Goal: Information Seeking & Learning: Learn about a topic

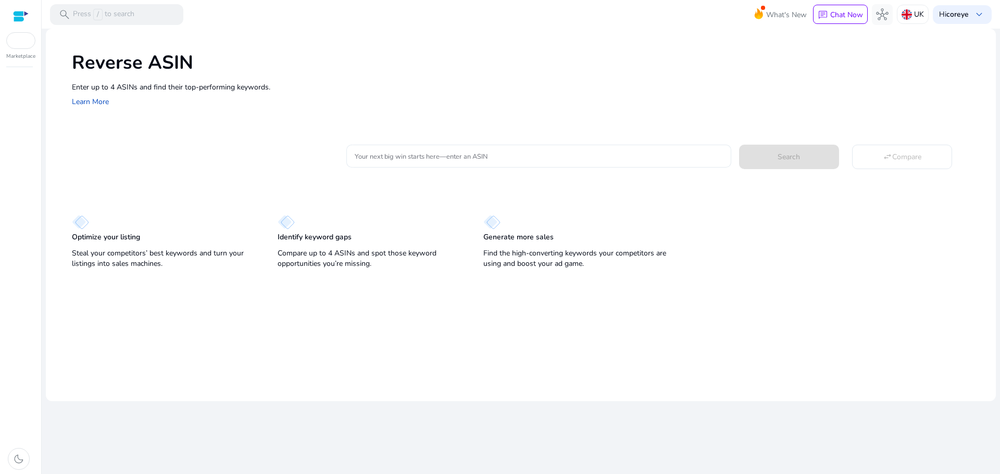
click at [428, 153] on input "Your next big win starts here—enter an ASIN" at bounding box center [539, 155] width 368 height 11
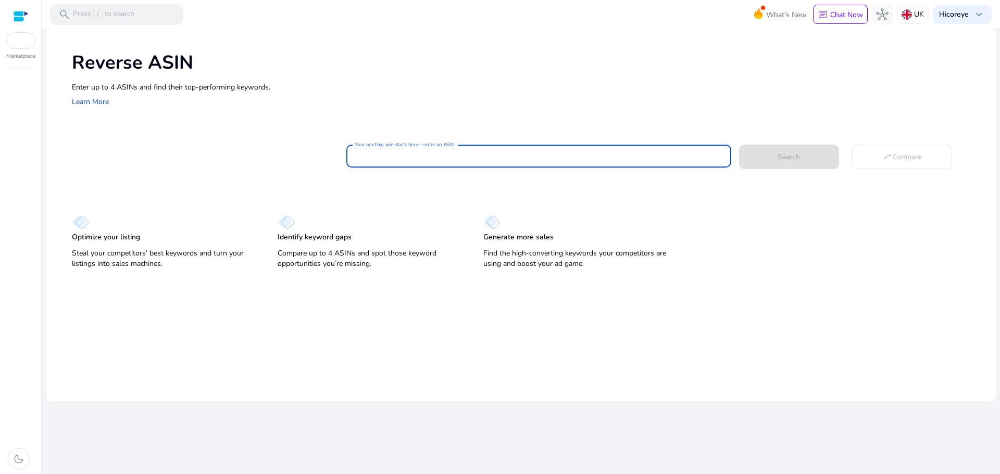
paste input "**********"
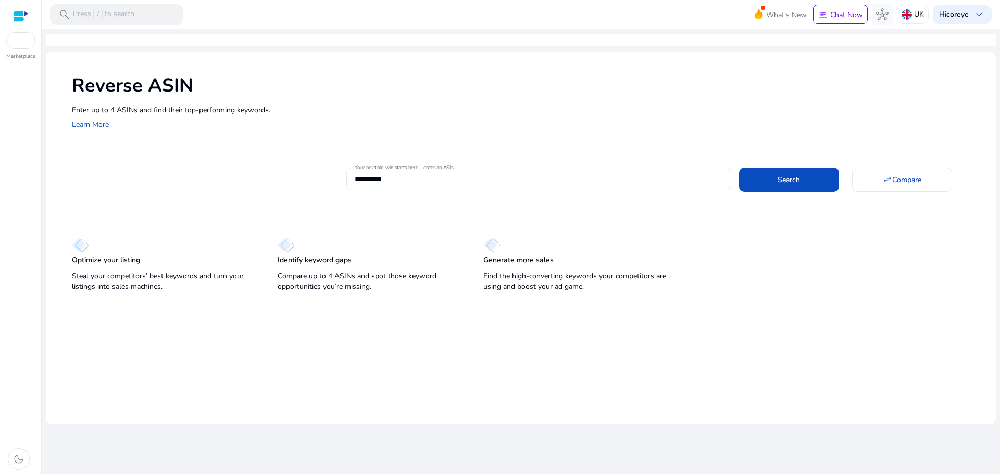
click at [825, 194] on mat-card "**********" at bounding box center [534, 178] width 924 height 42
click at [794, 181] on span "Search" at bounding box center [788, 179] width 22 height 11
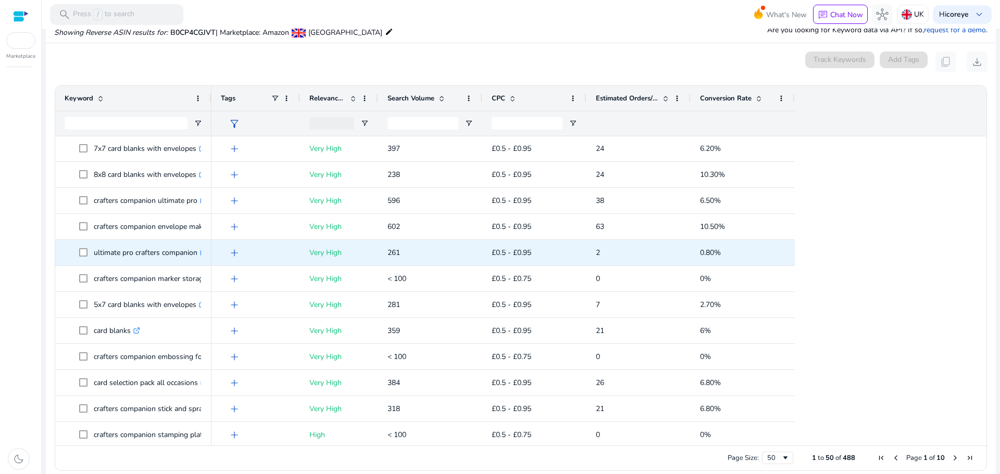
scroll to position [364, 0]
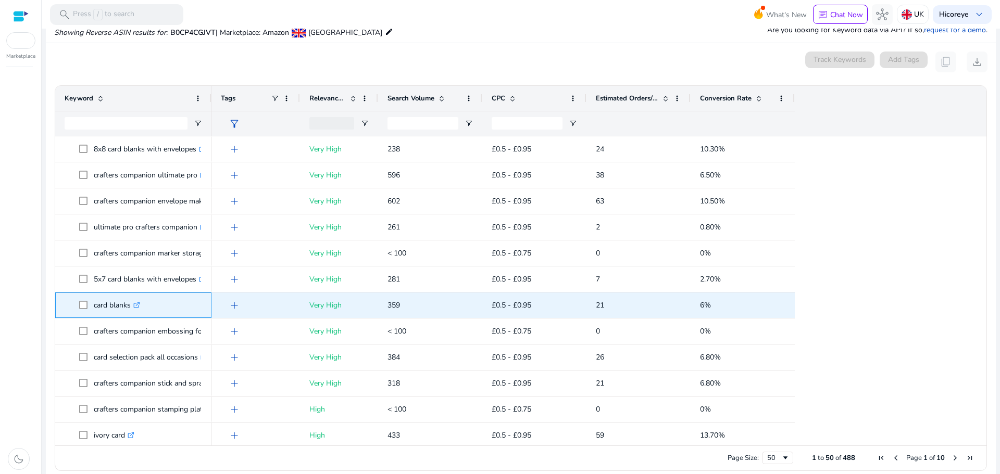
drag, startPoint x: 94, startPoint y: 305, endPoint x: 130, endPoint y: 305, distance: 35.9
click at [130, 305] on p "card blanks .st0{fill:#2c8af8}" at bounding box center [117, 305] width 46 height 21
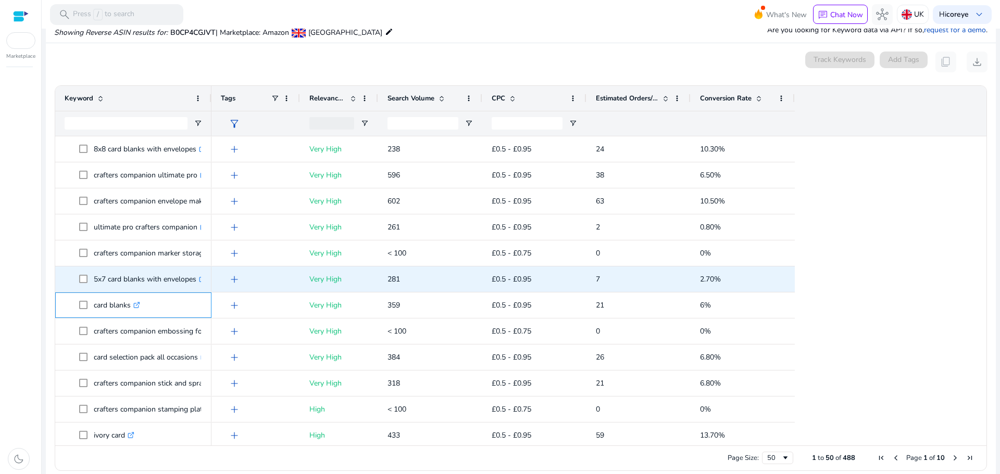
copy p "card blanks"
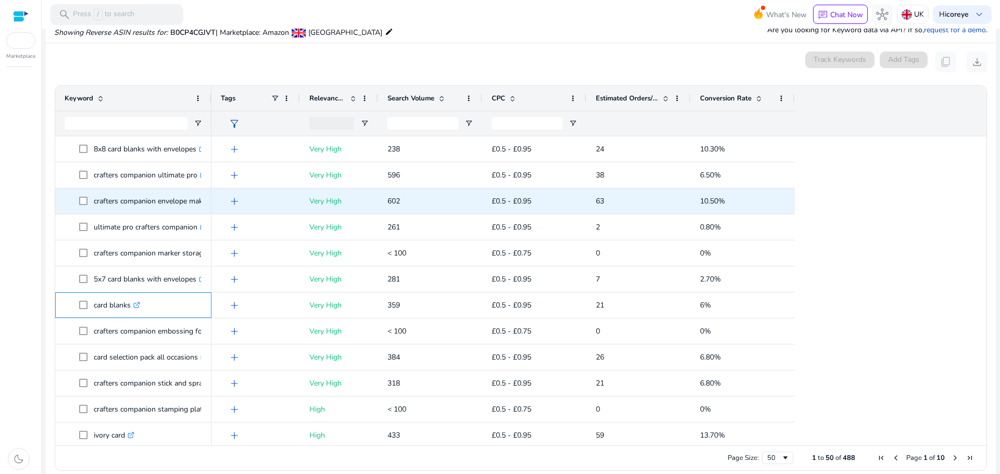
copy p "card blanks"
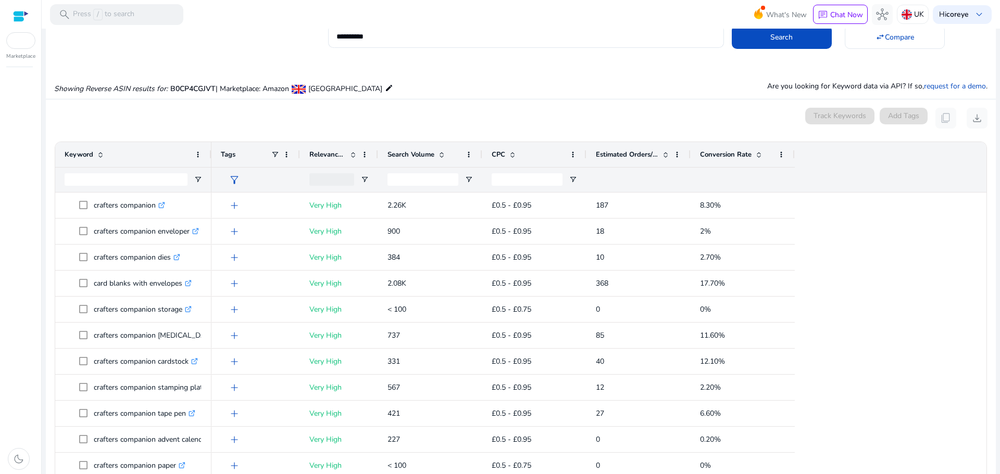
scroll to position [0, 0]
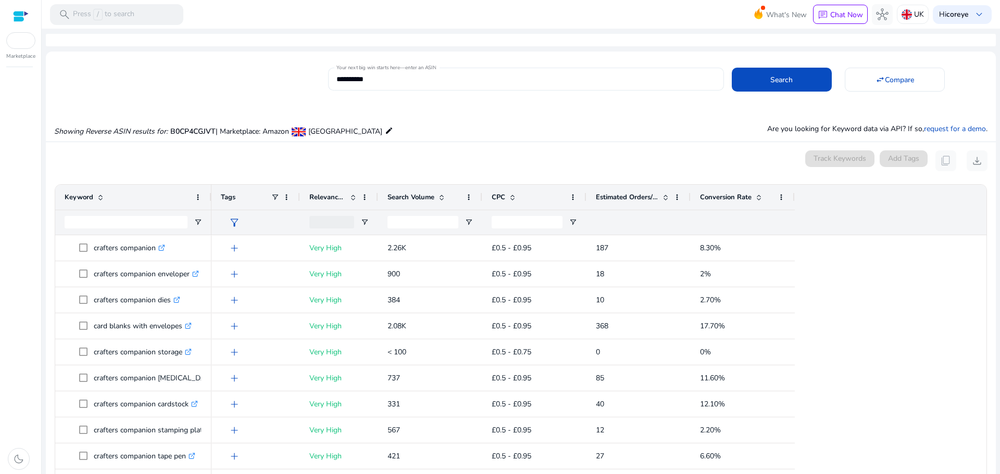
click at [397, 80] on input "**********" at bounding box center [525, 78] width 378 height 11
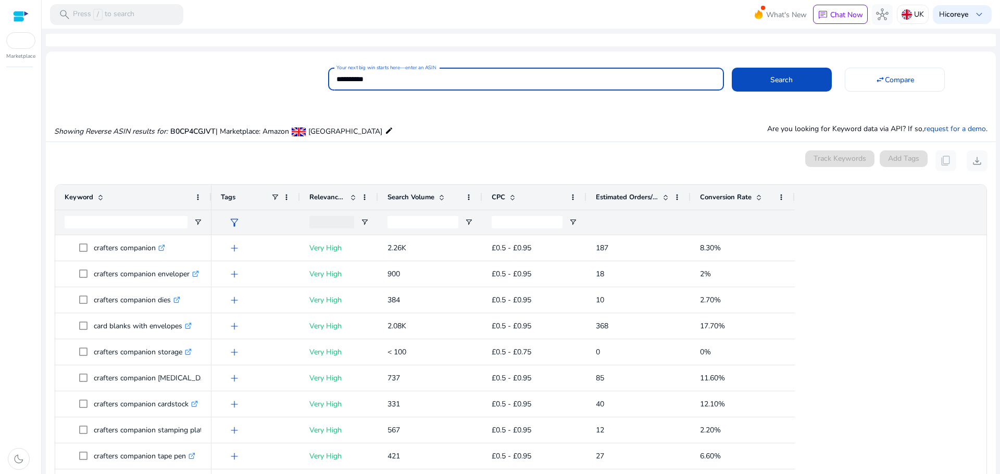
click at [397, 80] on input "**********" at bounding box center [525, 78] width 378 height 11
paste input
click at [785, 85] on span "Search" at bounding box center [781, 79] width 22 height 11
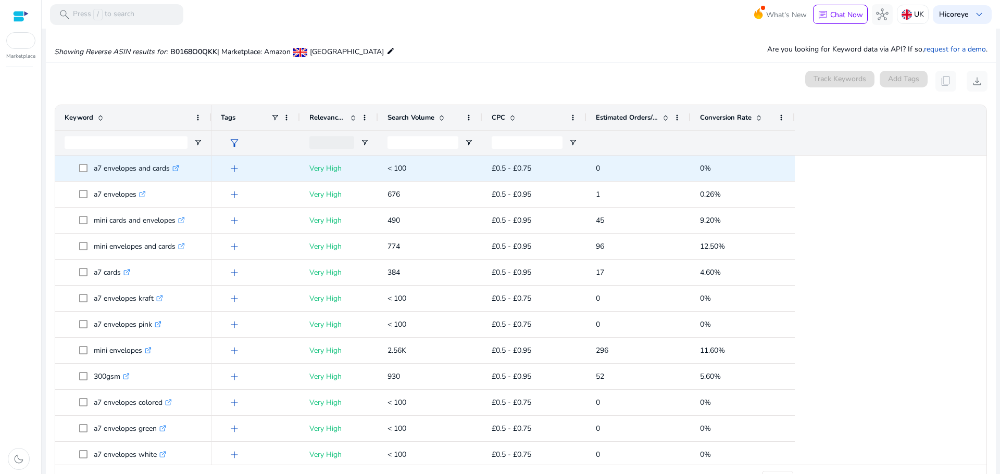
scroll to position [99, 0]
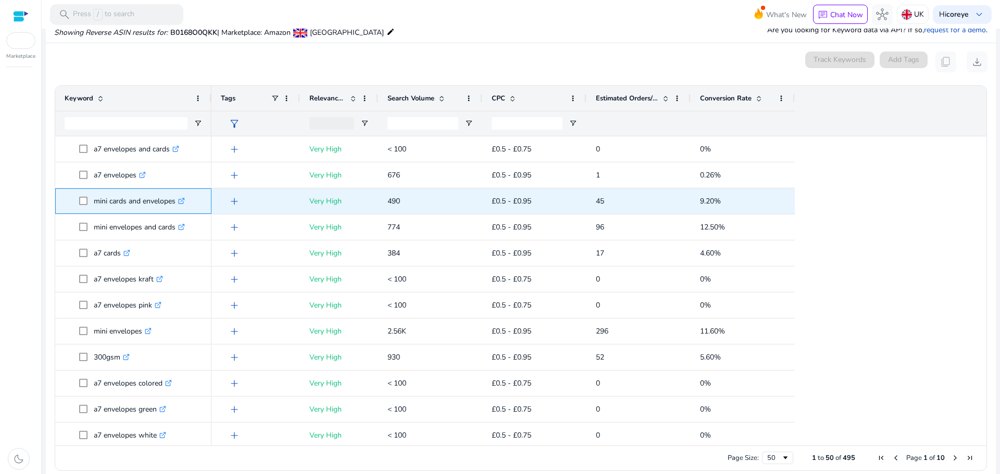
drag, startPoint x: 91, startPoint y: 202, endPoint x: 177, endPoint y: 193, distance: 86.9
click at [177, 193] on span "mini cards and envelopes .st0{fill:#2c8af8}" at bounding box center [140, 201] width 123 height 21
copy span "mini cards and envelopes"
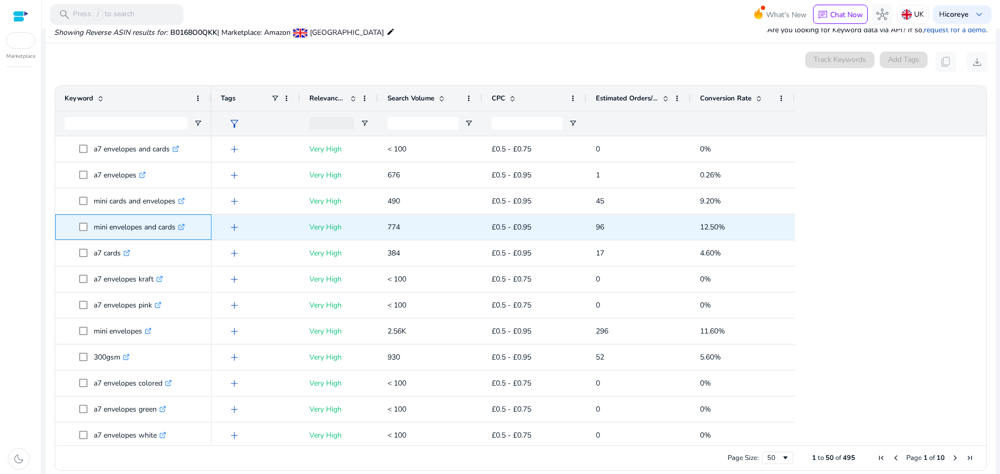
drag, startPoint x: 95, startPoint y: 225, endPoint x: 175, endPoint y: 226, distance: 79.7
click at [175, 226] on p "mini envelopes and cards .st0{fill:#2c8af8}" at bounding box center [139, 227] width 91 height 21
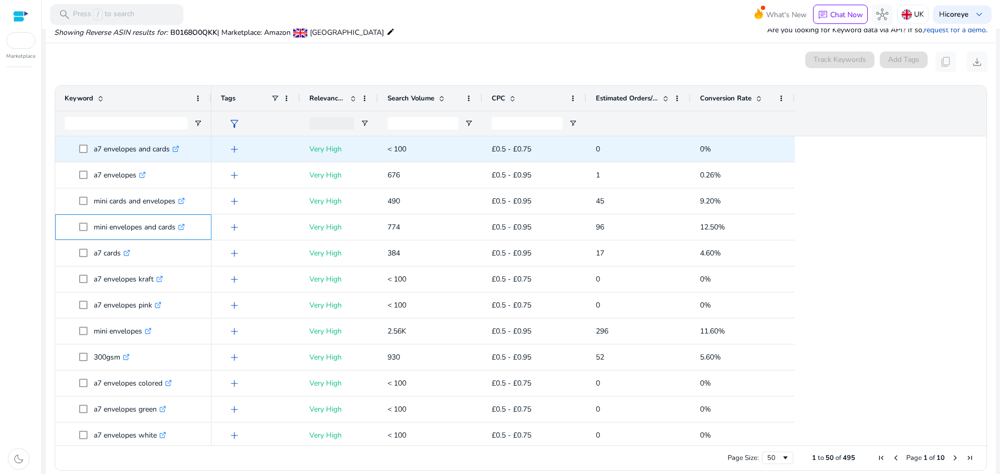
copy p "mini envelopes and cards"
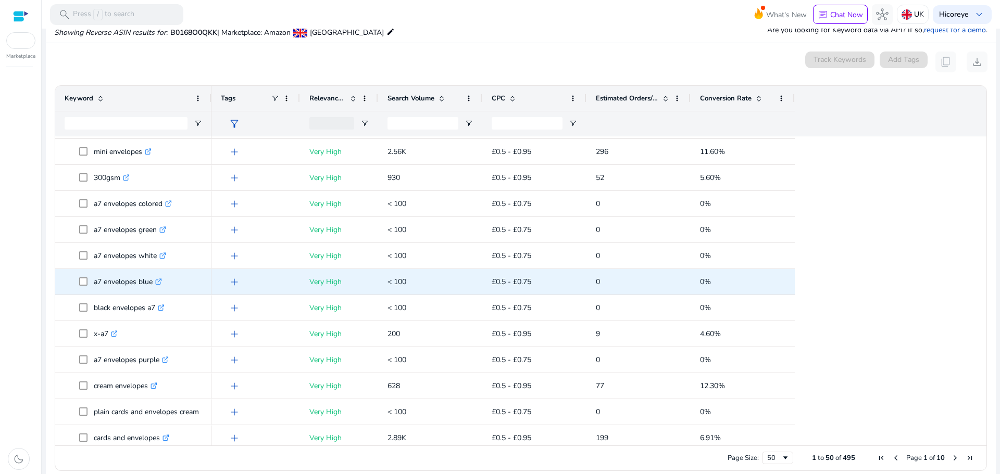
scroll to position [260, 0]
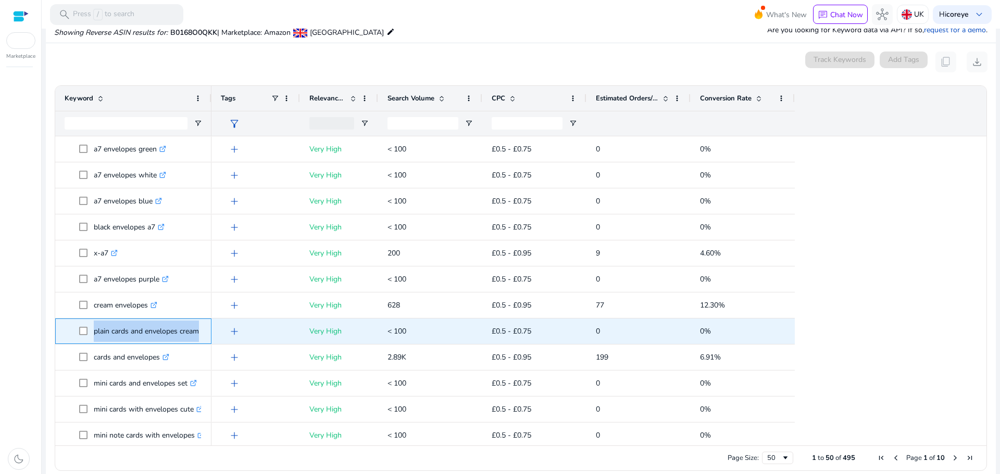
drag, startPoint x: 209, startPoint y: 328, endPoint x: 72, endPoint y: 338, distance: 136.8
click at [72, 338] on div "plain cards and envelopes cream .st0{fill:#2c8af8}" at bounding box center [133, 332] width 156 height 26
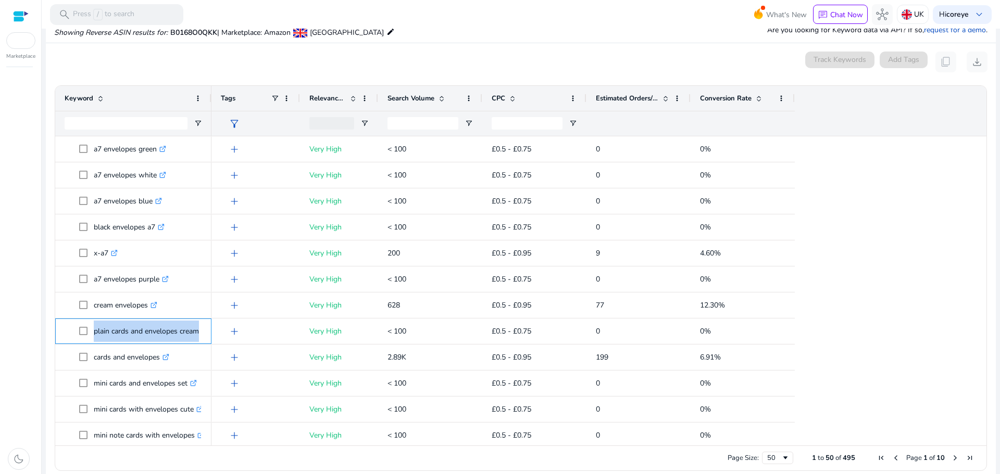
copy span "plain cards and envelopes cream .st0{fill:#2c8af8}"
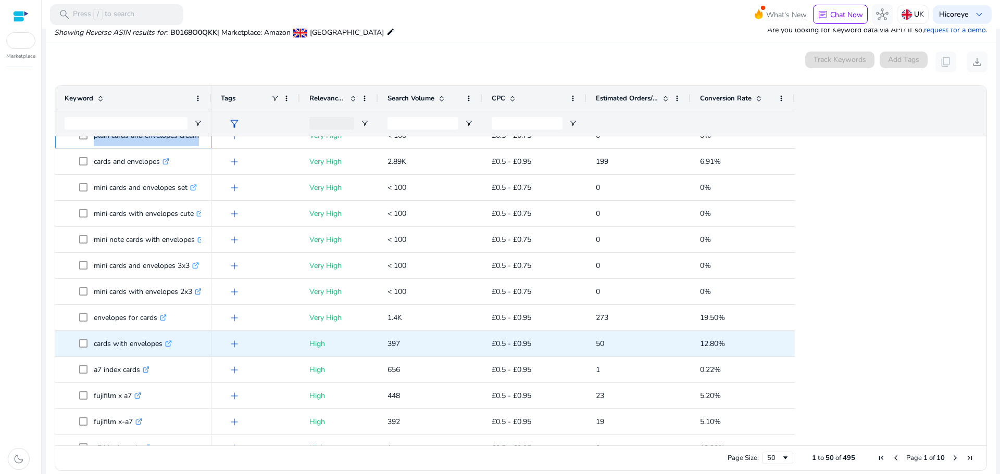
scroll to position [469, 0]
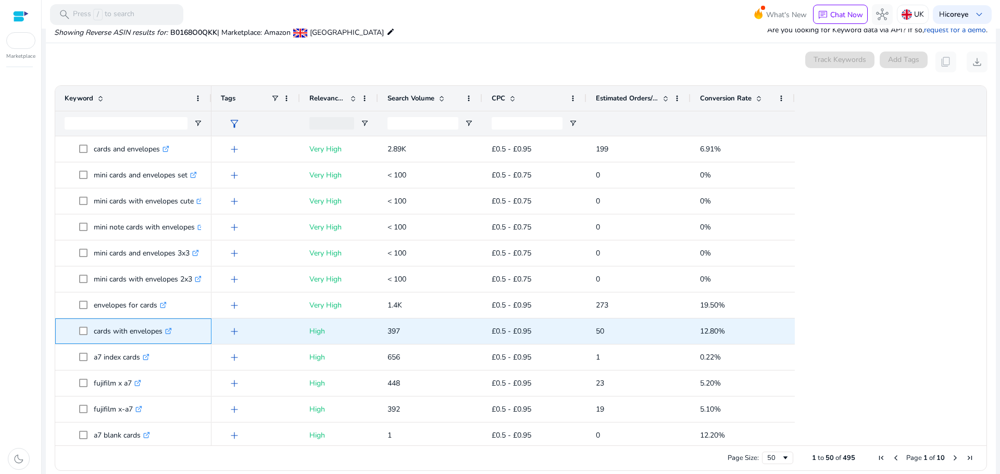
drag, startPoint x: 87, startPoint y: 333, endPoint x: 162, endPoint y: 330, distance: 74.5
click at [162, 330] on span "cards with envelopes .st0{fill:#2c8af8}" at bounding box center [140, 331] width 123 height 21
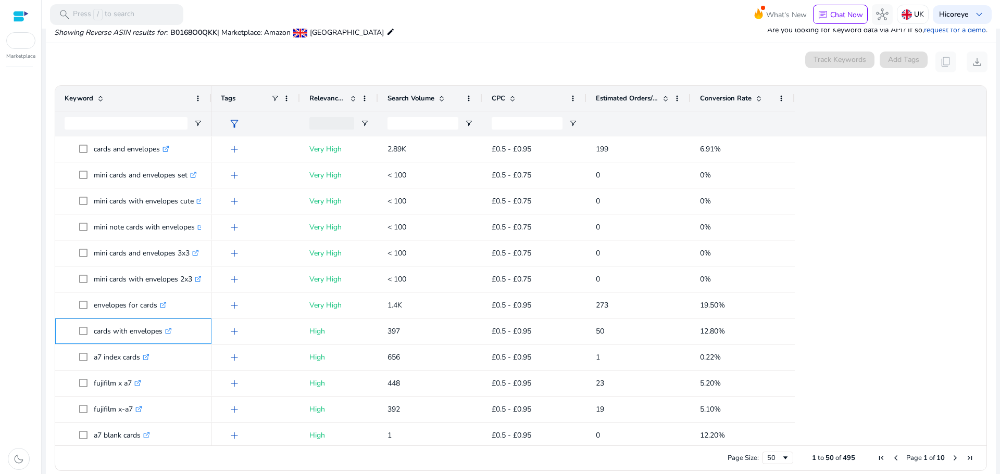
copy span "cards with envelopes"
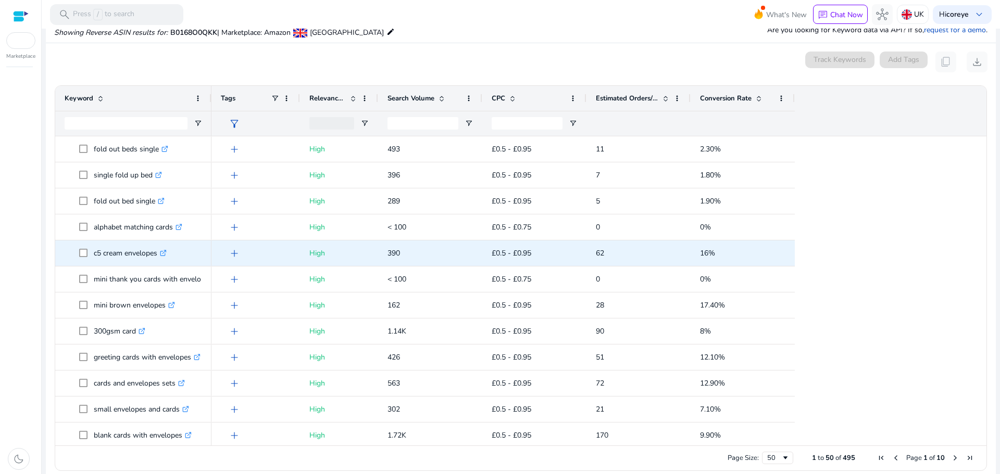
scroll to position [937, 0]
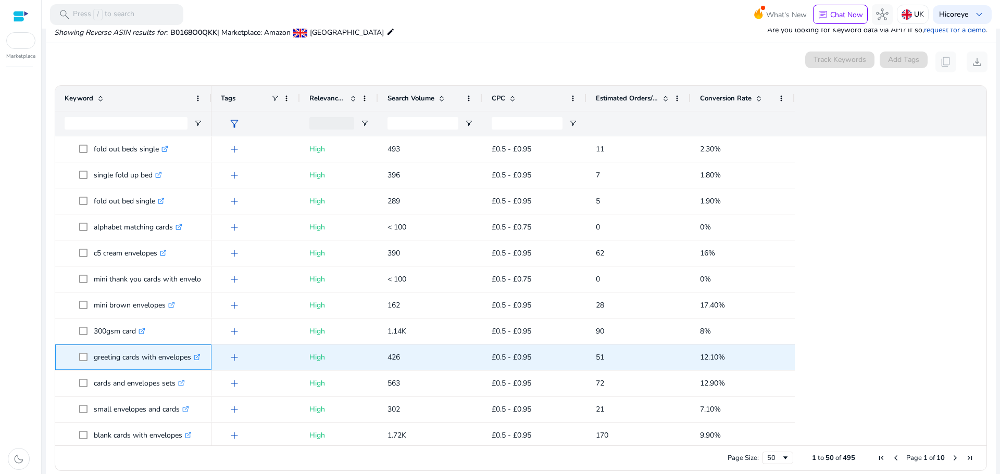
drag, startPoint x: 90, startPoint y: 357, endPoint x: 192, endPoint y: 367, distance: 102.0
click at [192, 366] on span "greeting cards with envelopes .st0{fill:#2c8af8}" at bounding box center [140, 357] width 123 height 21
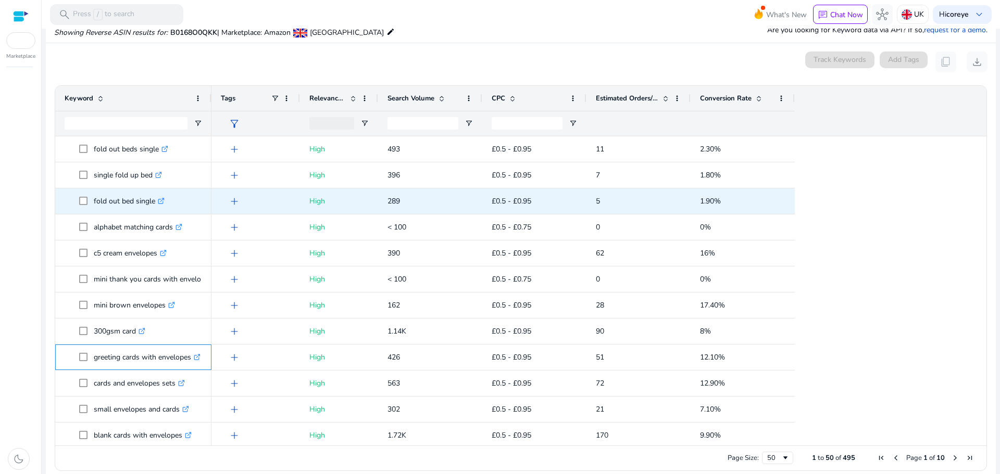
copy span "greeting cards with envelopes"
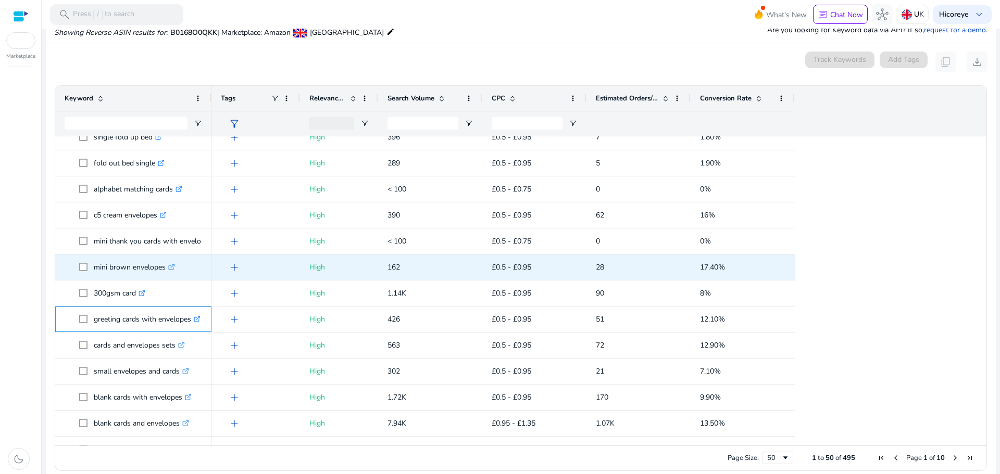
scroll to position [0, 0]
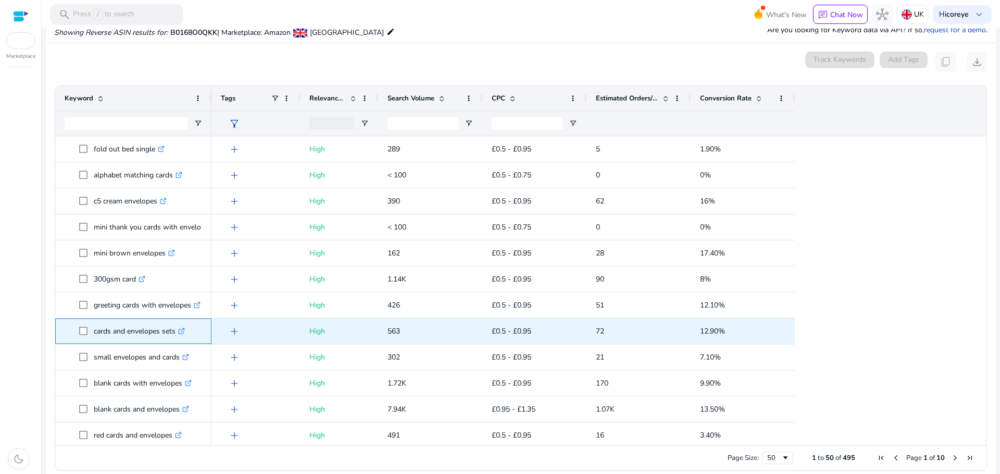
drag, startPoint x: 95, startPoint y: 329, endPoint x: 176, endPoint y: 339, distance: 82.5
click at [176, 339] on p "cards and envelopes sets .st0{fill:#2c8af8}" at bounding box center [139, 331] width 91 height 21
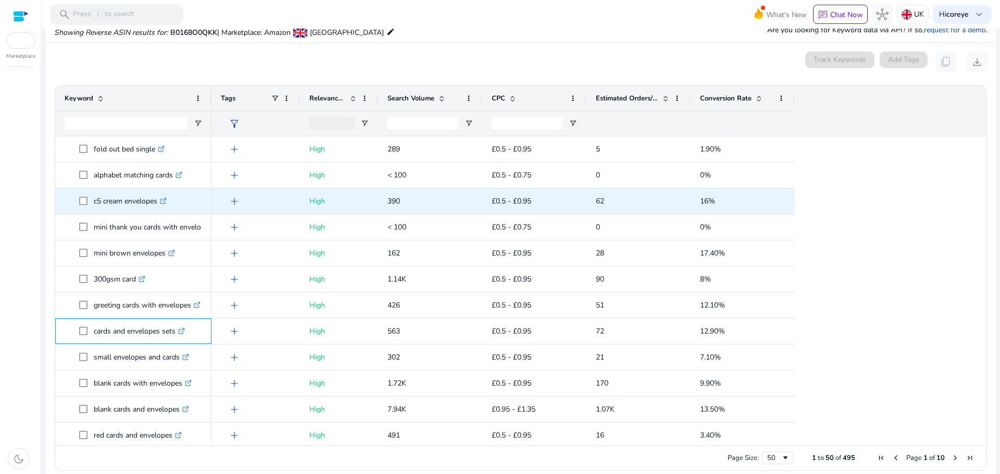
copy p "cards and envelopes sets"
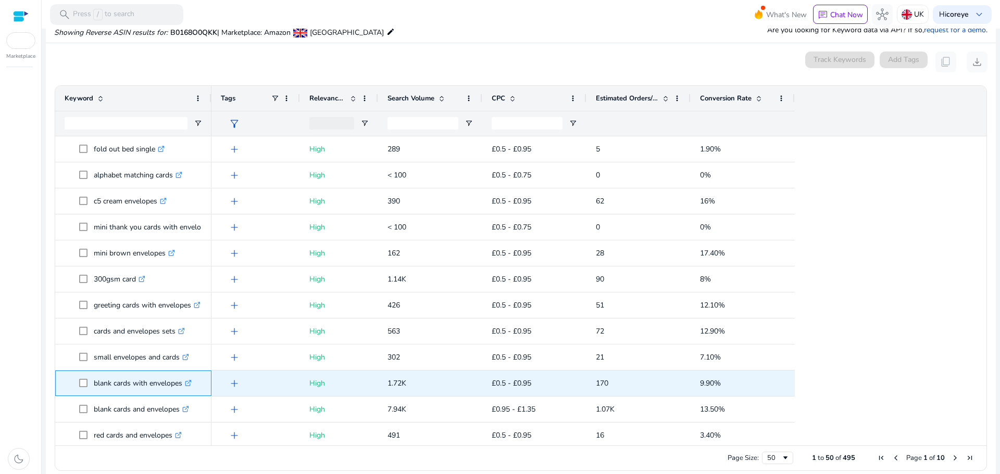
drag, startPoint x: 94, startPoint y: 381, endPoint x: 182, endPoint y: 383, distance: 88.0
click at [182, 383] on p "blank cards with envelopes .st0{fill:#2c8af8}" at bounding box center [143, 383] width 98 height 21
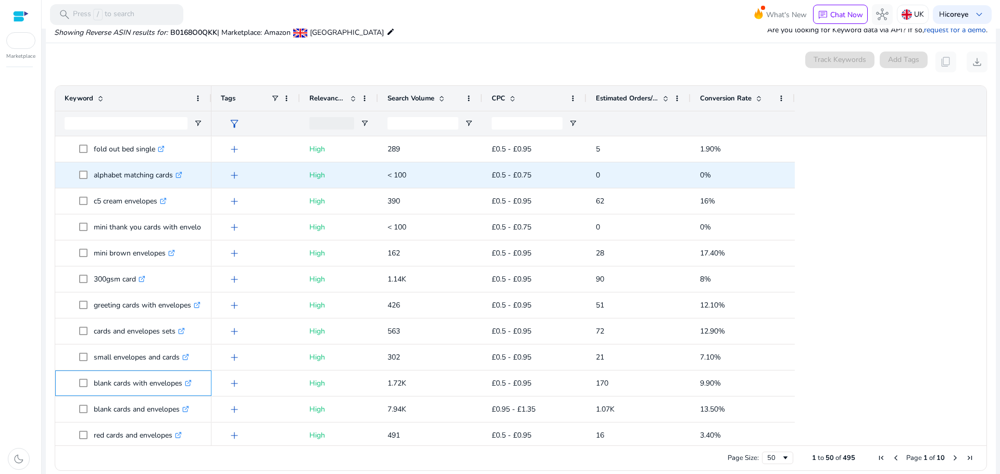
copy p "blank cards with envelopes"
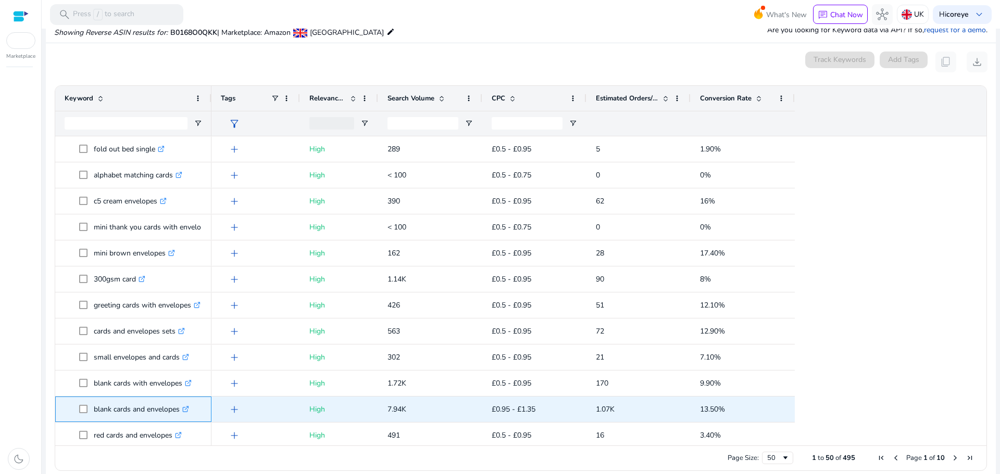
drag, startPoint x: 96, startPoint y: 407, endPoint x: 180, endPoint y: 418, distance: 85.0
click at [180, 418] on p "blank cards and envelopes .st0{fill:#2c8af8}" at bounding box center [141, 409] width 95 height 21
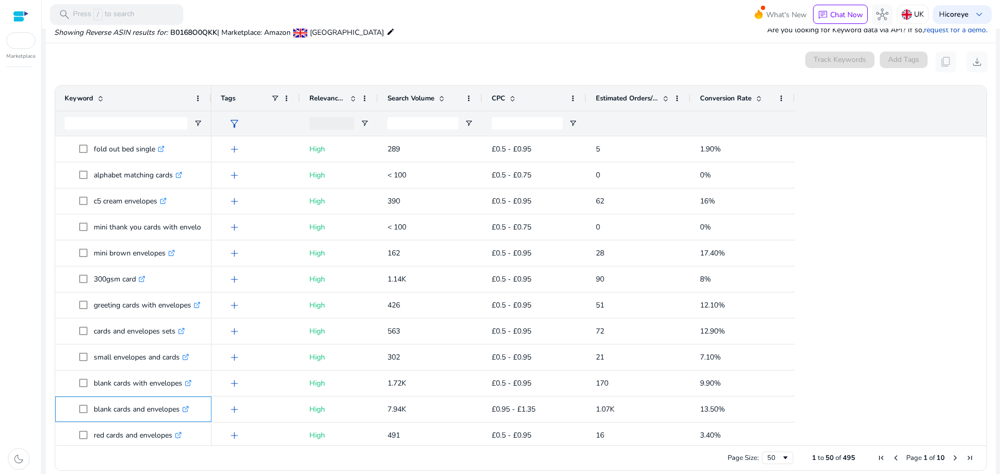
copy p "blank cards and envelopes"
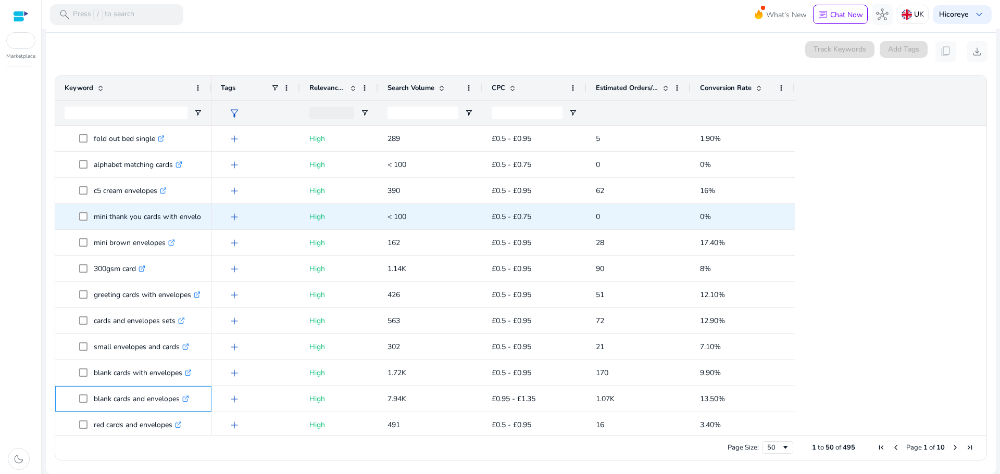
scroll to position [992, 0]
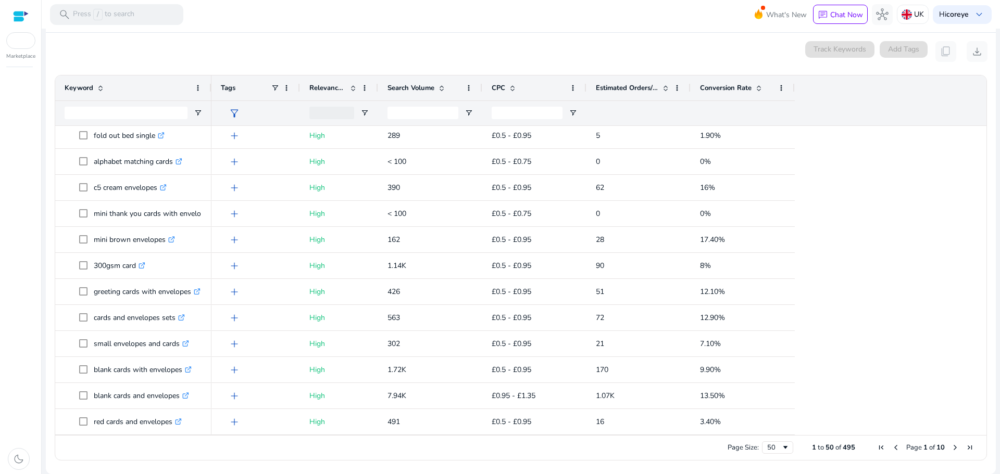
click at [950, 443] on span "Page 1 of 10" at bounding box center [925, 447] width 103 height 9
click at [951, 448] on span "Next Page" at bounding box center [955, 448] width 8 height 8
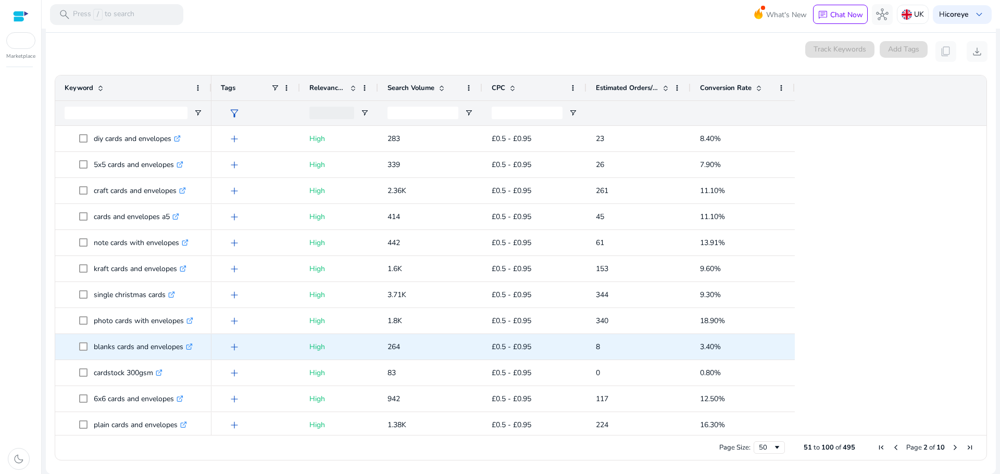
scroll to position [208, 0]
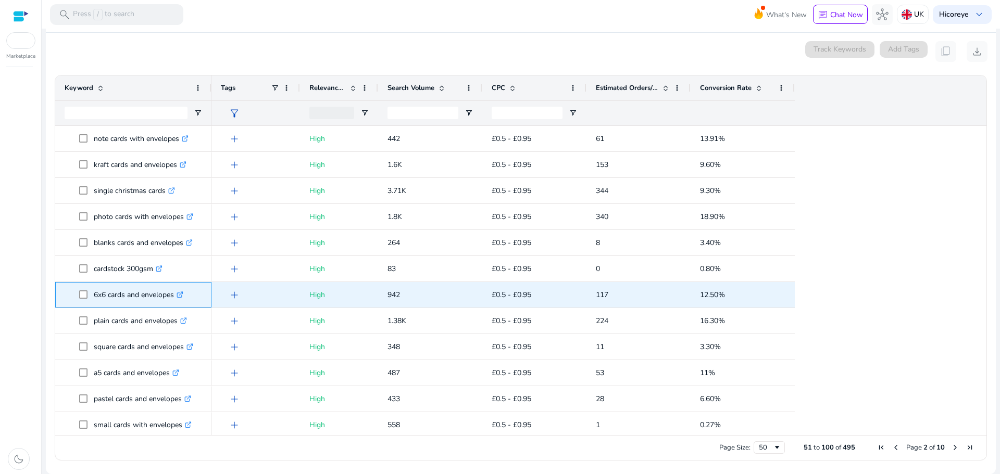
drag, startPoint x: 93, startPoint y: 293, endPoint x: 175, endPoint y: 295, distance: 82.3
click at [175, 295] on span "6x6 cards and envelopes .st0{fill:#2c8af8}" at bounding box center [140, 294] width 123 height 21
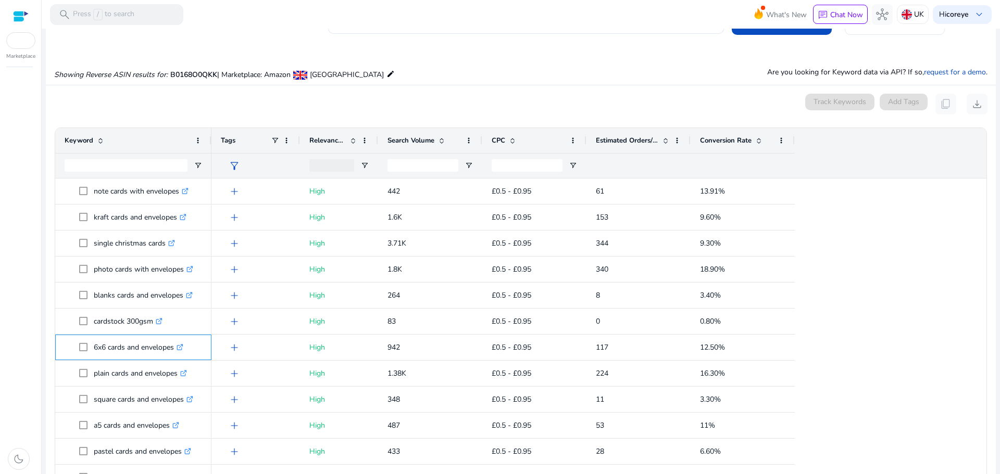
scroll to position [0, 0]
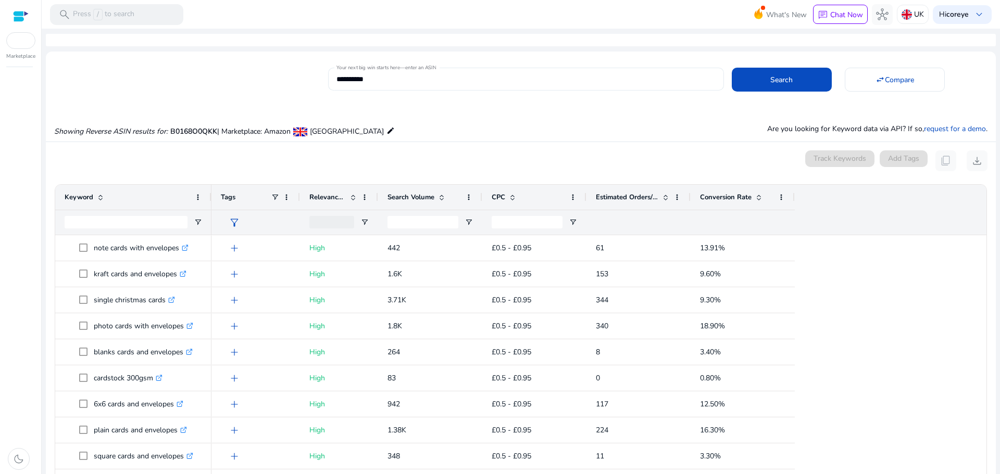
click at [390, 73] on input "**********" at bounding box center [525, 78] width 378 height 11
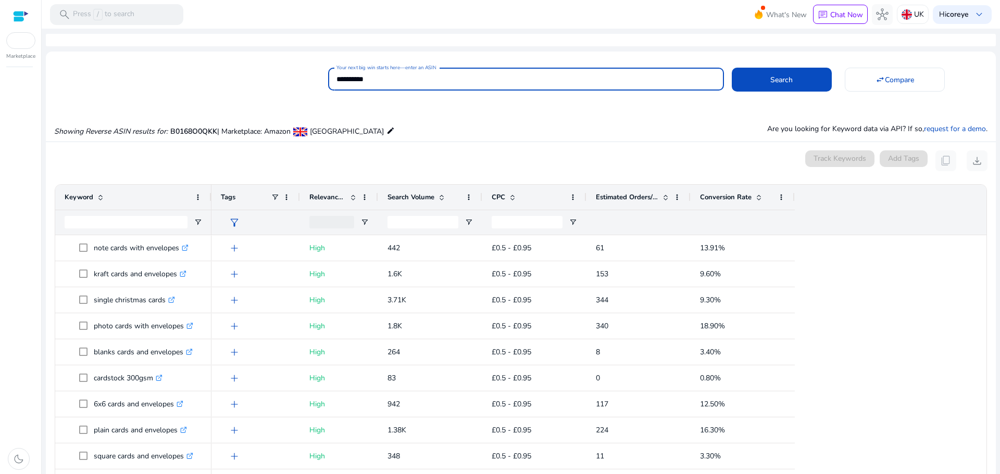
click at [390, 73] on input "**********" at bounding box center [525, 78] width 378 height 11
paste input
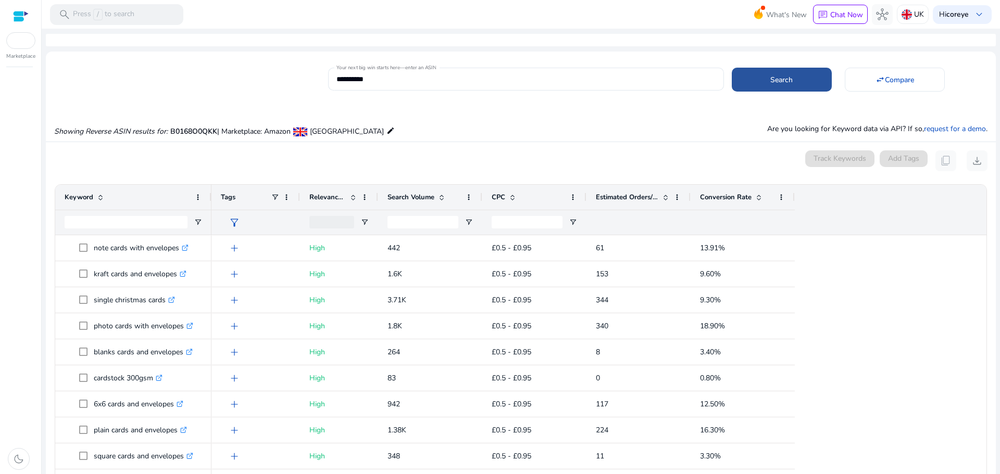
click at [785, 69] on span at bounding box center [781, 79] width 100 height 25
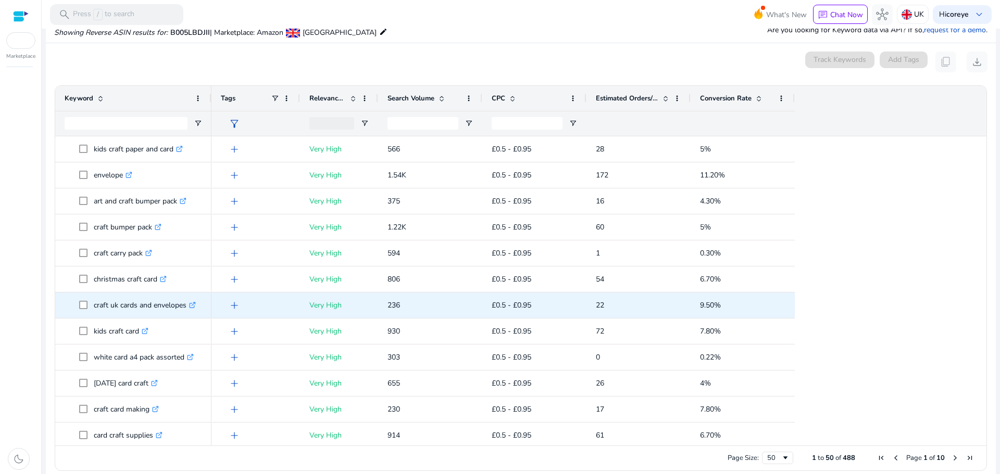
scroll to position [156, 0]
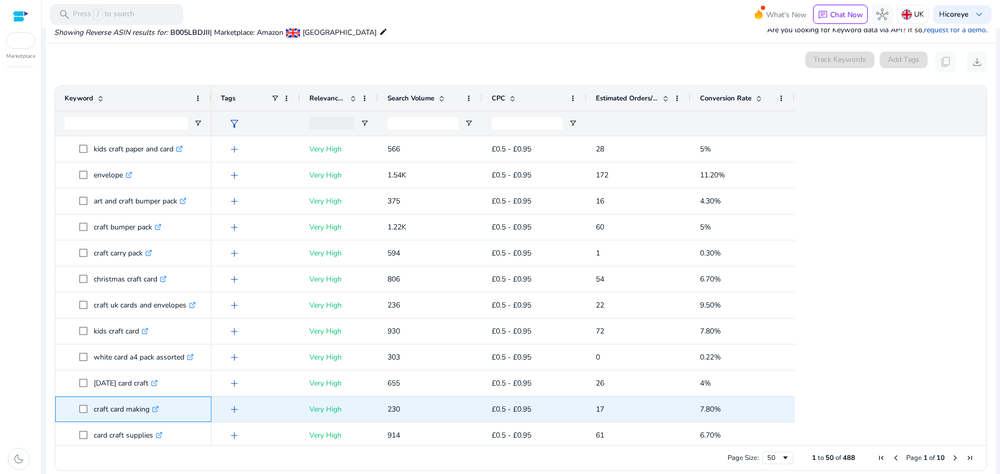
drag, startPoint x: 93, startPoint y: 411, endPoint x: 151, endPoint y: 411, distance: 58.3
click at [151, 411] on span "craft card making .st0{fill:#2c8af8}" at bounding box center [140, 409] width 123 height 21
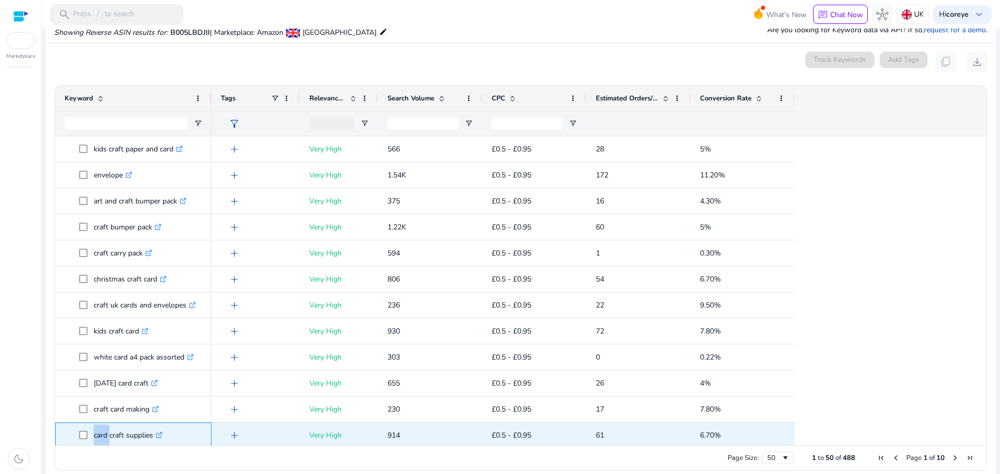
scroll to position [157, 0]
drag, startPoint x: 93, startPoint y: 437, endPoint x: 150, endPoint y: 434, distance: 56.9
click at [150, 434] on span "card craft supplies .st0{fill:#2c8af8}" at bounding box center [140, 434] width 123 height 21
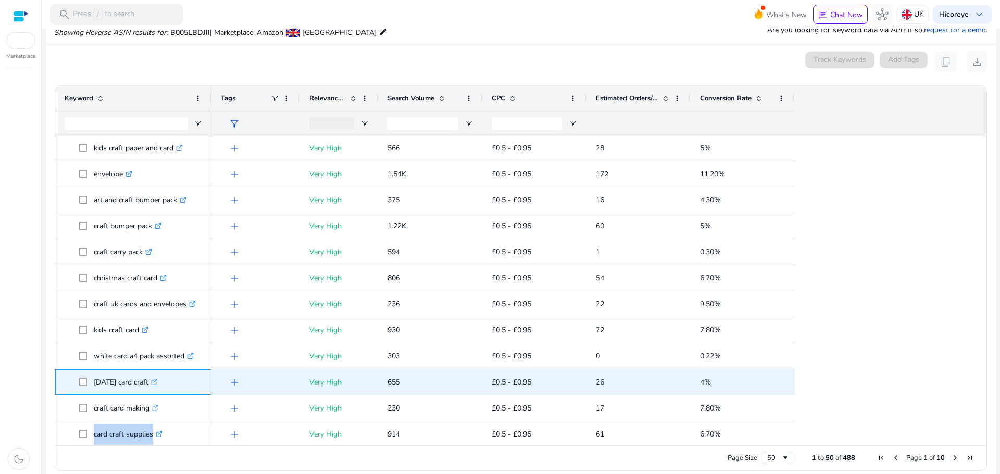
drag, startPoint x: 93, startPoint y: 383, endPoint x: 147, endPoint y: 384, distance: 54.2
click at [147, 384] on span "easter card craft .st0{fill:#2c8af8}" at bounding box center [140, 382] width 123 height 21
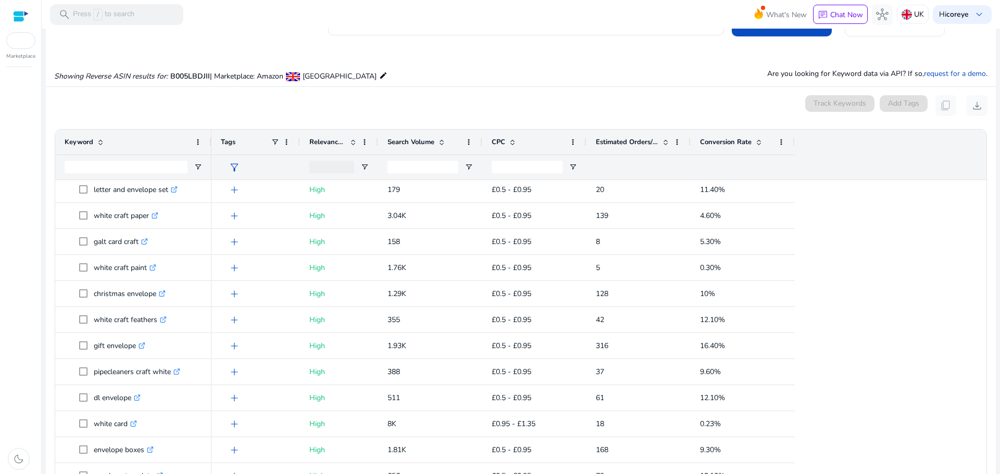
scroll to position [0, 0]
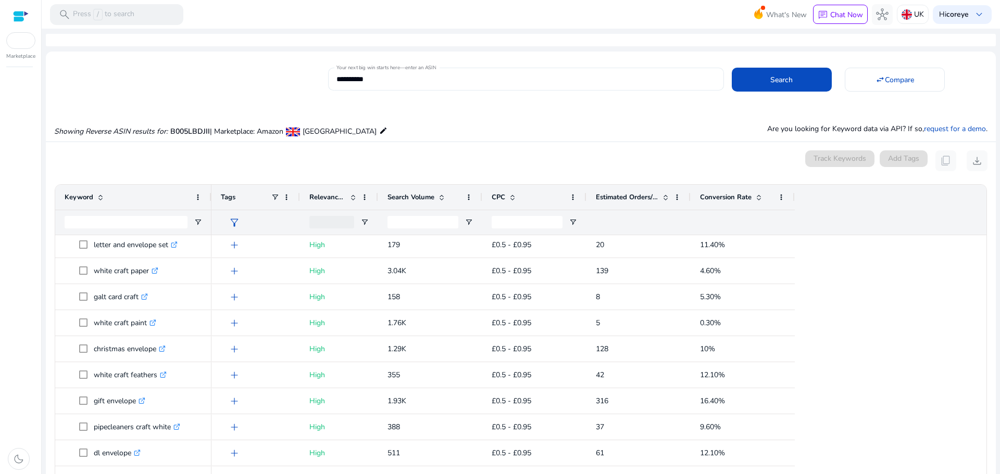
click at [458, 89] on div "**********" at bounding box center [525, 79] width 378 height 23
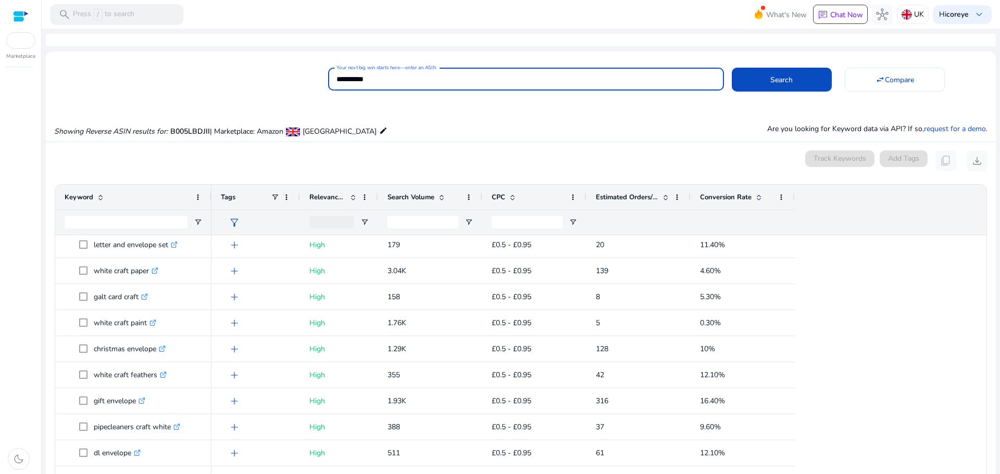
click at [463, 73] on input "**********" at bounding box center [525, 78] width 378 height 11
paste input
type input "**********"
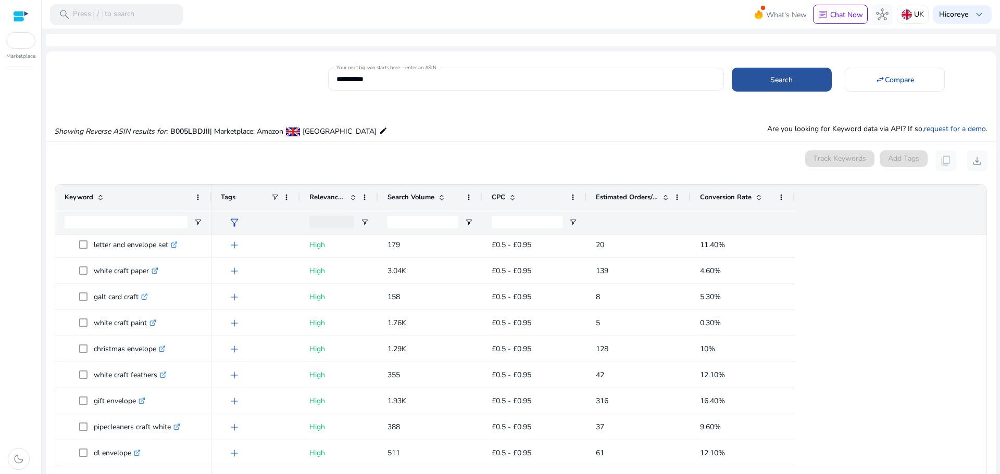
click at [747, 70] on span at bounding box center [781, 79] width 100 height 25
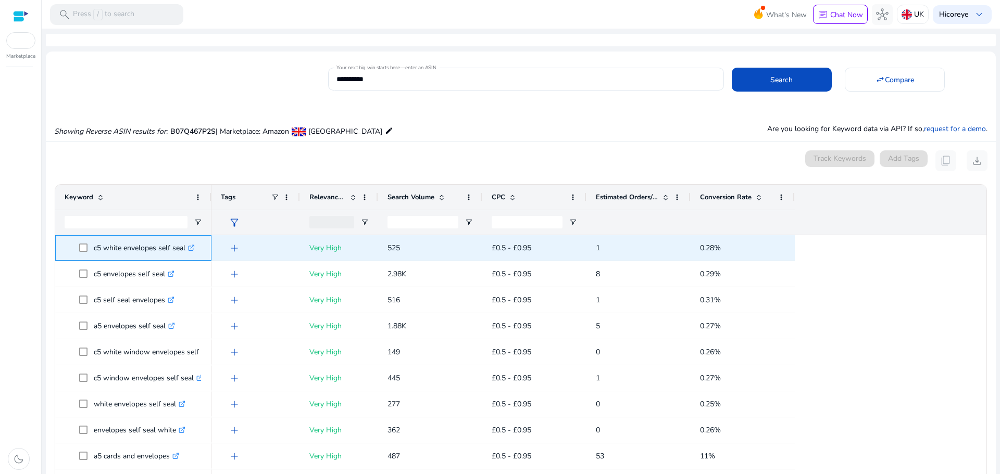
drag, startPoint x: 93, startPoint y: 246, endPoint x: 188, endPoint y: 249, distance: 94.8
click at [188, 249] on span "c5 white envelopes self seal .st0{fill:#2c8af8}" at bounding box center [140, 247] width 123 height 21
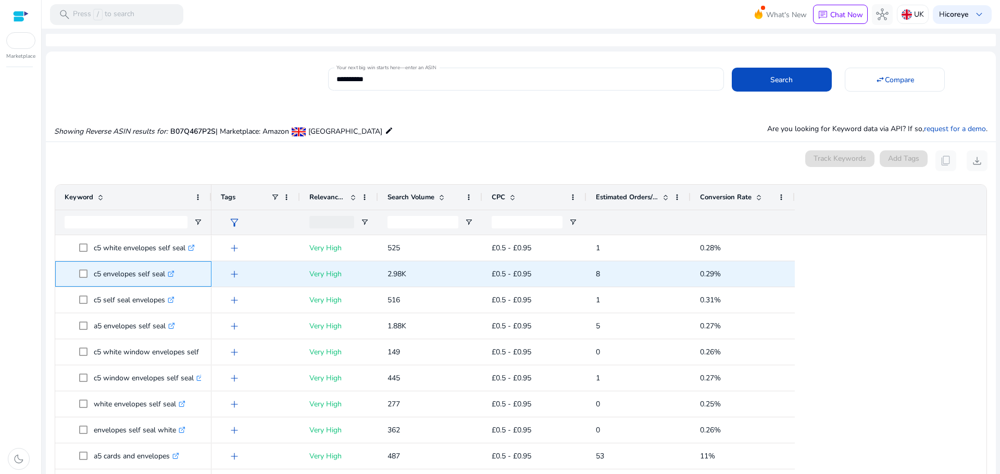
drag, startPoint x: 95, startPoint y: 272, endPoint x: 166, endPoint y: 274, distance: 71.4
click at [166, 274] on p "c5 envelopes self seal .st0{fill:#2c8af8}" at bounding box center [134, 273] width 81 height 21
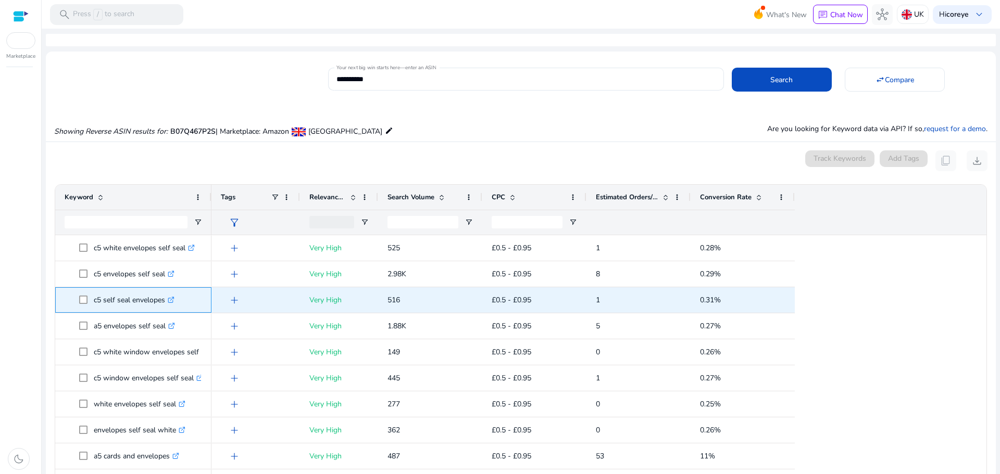
drag, startPoint x: 93, startPoint y: 299, endPoint x: 165, endPoint y: 301, distance: 72.4
click at [165, 301] on span "c5 self seal envelopes .st0{fill:#2c8af8}" at bounding box center [140, 299] width 123 height 21
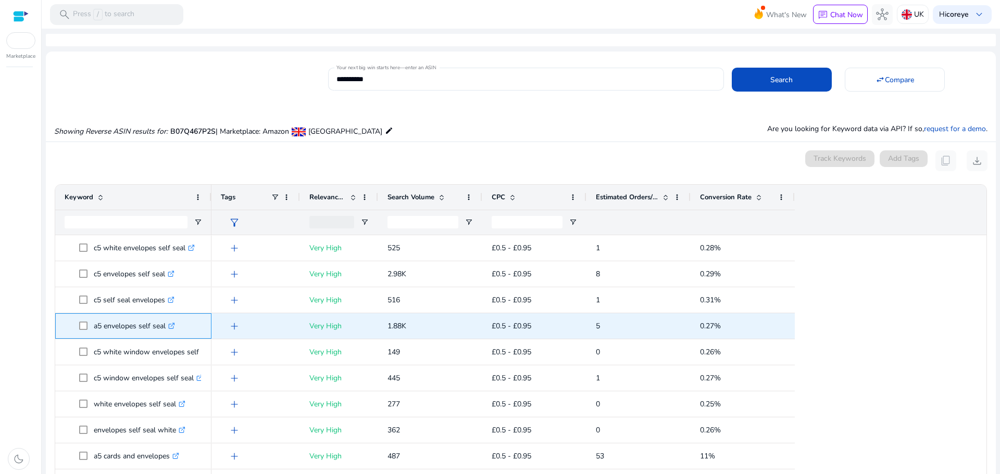
drag, startPoint x: 95, startPoint y: 323, endPoint x: 166, endPoint y: 323, distance: 70.8
click at [166, 323] on p "a5 envelopes self seal .st0{fill:#2c8af8}" at bounding box center [134, 325] width 81 height 21
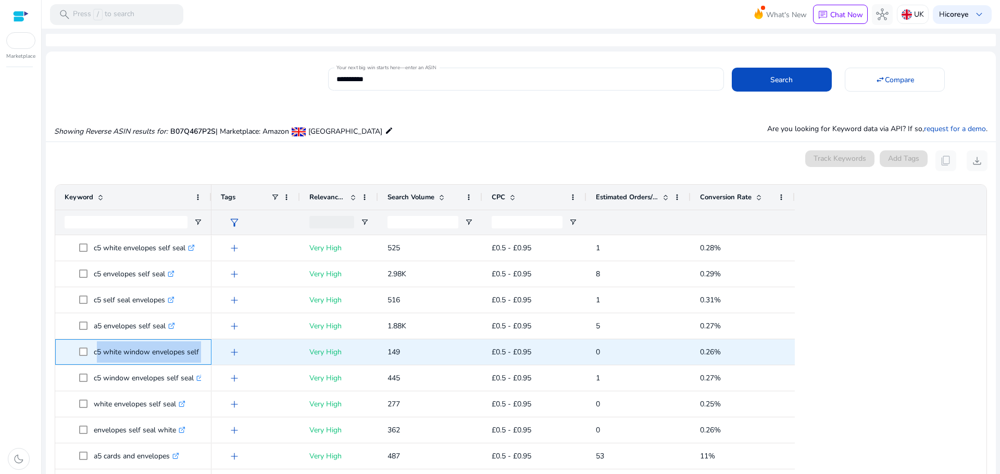
drag, startPoint x: 94, startPoint y: 347, endPoint x: 205, endPoint y: 345, distance: 110.9
click at [205, 345] on div "c5 white window envelopes self seal .st0{fill:#2c8af8}" at bounding box center [133, 352] width 156 height 26
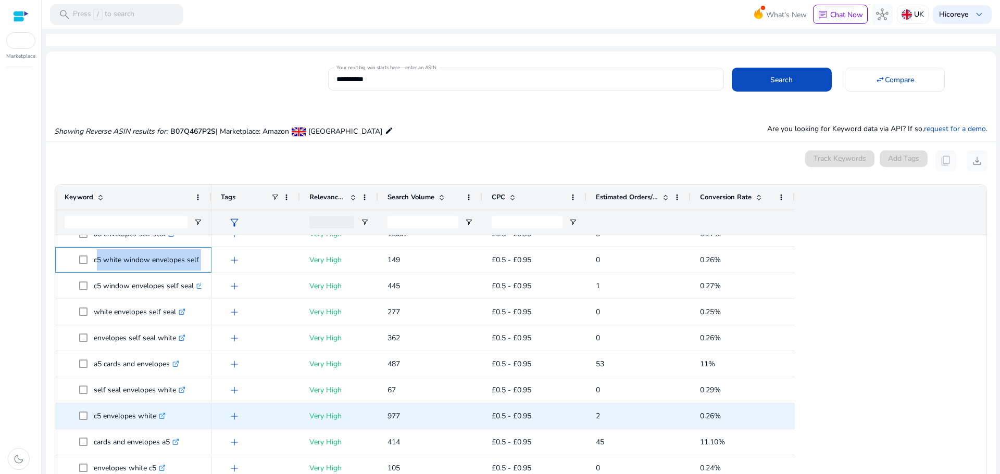
scroll to position [156, 0]
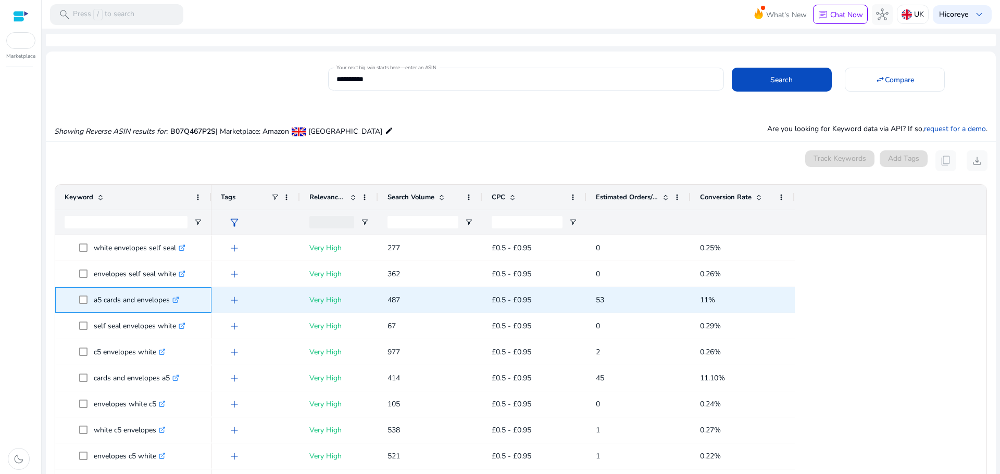
drag, startPoint x: 93, startPoint y: 301, endPoint x: 170, endPoint y: 296, distance: 77.7
click at [170, 296] on span "a5 cards and envelopes .st0{fill:#2c8af8}" at bounding box center [140, 299] width 123 height 21
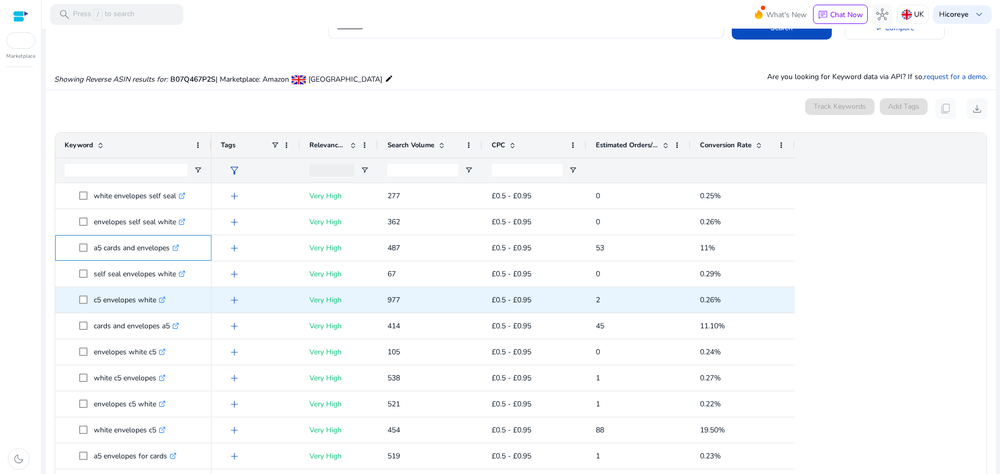
scroll to position [208, 0]
drag, startPoint x: 95, startPoint y: 299, endPoint x: 157, endPoint y: 297, distance: 62.5
click at [157, 297] on p "envelopes white c5 .st0{fill:#2c8af8}" at bounding box center [130, 299] width 72 height 21
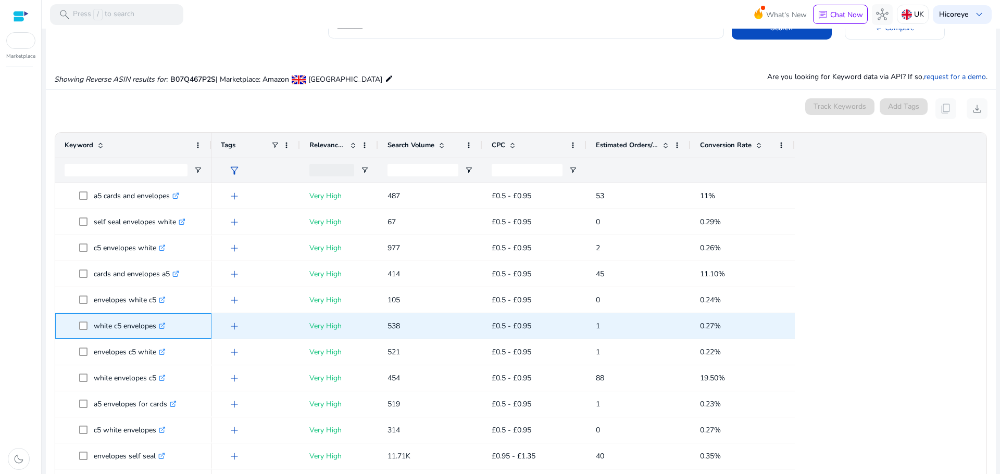
drag, startPoint x: 92, startPoint y: 324, endPoint x: 157, endPoint y: 332, distance: 65.5
click at [157, 332] on span "white c5 envelopes .st0{fill:#2c8af8}" at bounding box center [140, 325] width 123 height 21
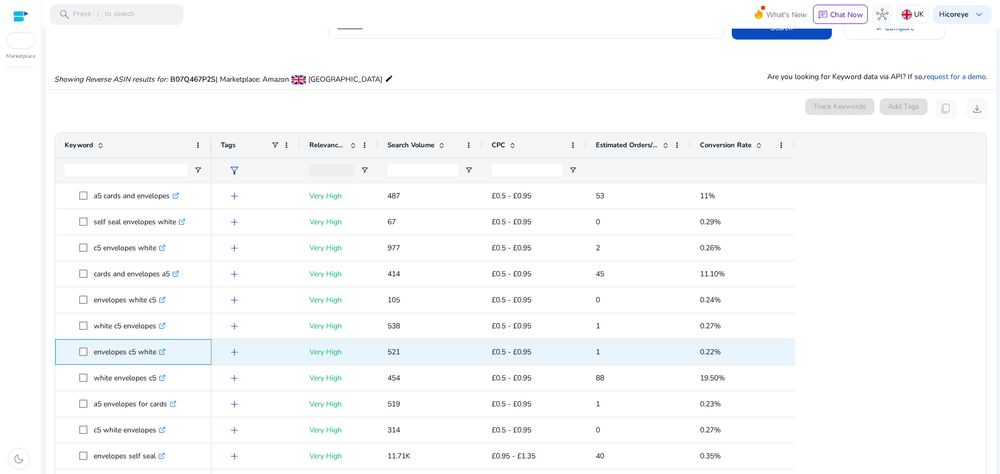
drag, startPoint x: 94, startPoint y: 351, endPoint x: 156, endPoint y: 351, distance: 62.5
click at [156, 351] on span "envelopes c5 white .st0{fill:#2c8af8}" at bounding box center [140, 352] width 123 height 21
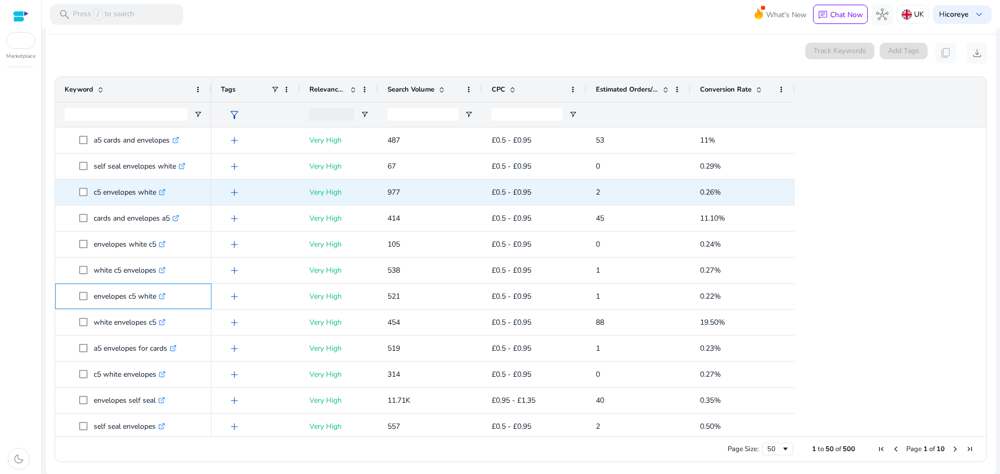
scroll to position [109, 0]
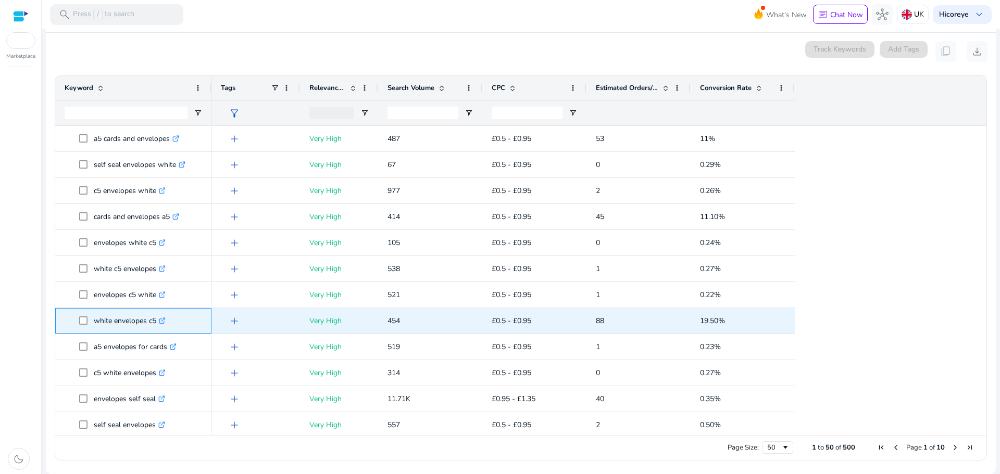
drag, startPoint x: 97, startPoint y: 320, endPoint x: 156, endPoint y: 320, distance: 58.3
click at [156, 320] on p "white envelopes c5 .st0{fill:#2c8af8}" at bounding box center [130, 320] width 72 height 21
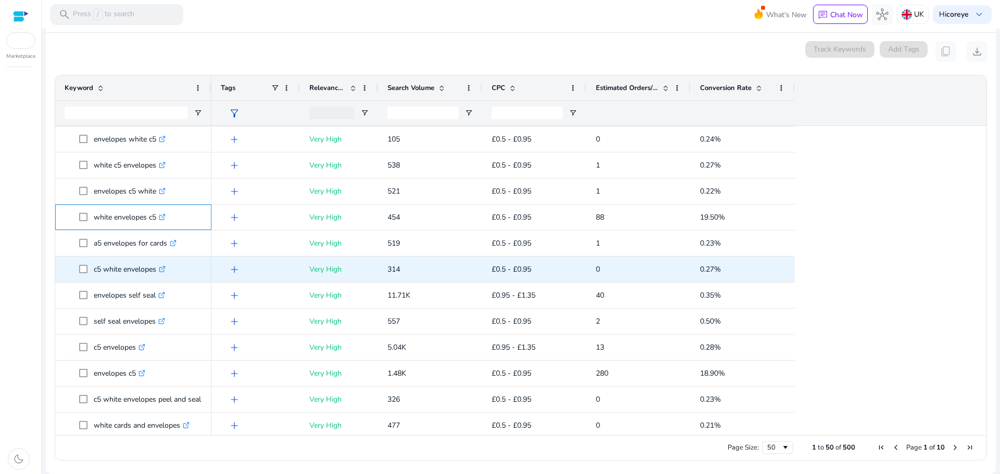
scroll to position [312, 0]
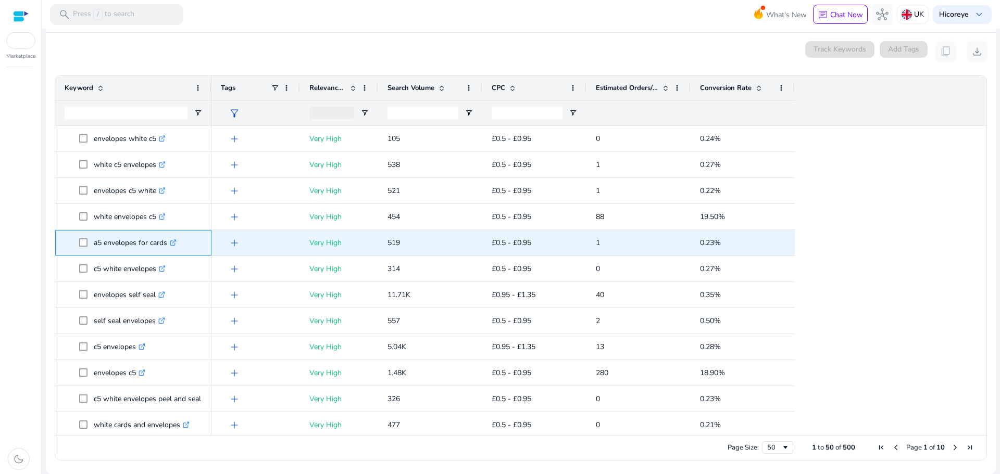
drag, startPoint x: 95, startPoint y: 246, endPoint x: 168, endPoint y: 247, distance: 72.9
click at [168, 247] on p "a5 envelopes for cards .st0{fill:#2c8af8}" at bounding box center [135, 242] width 83 height 21
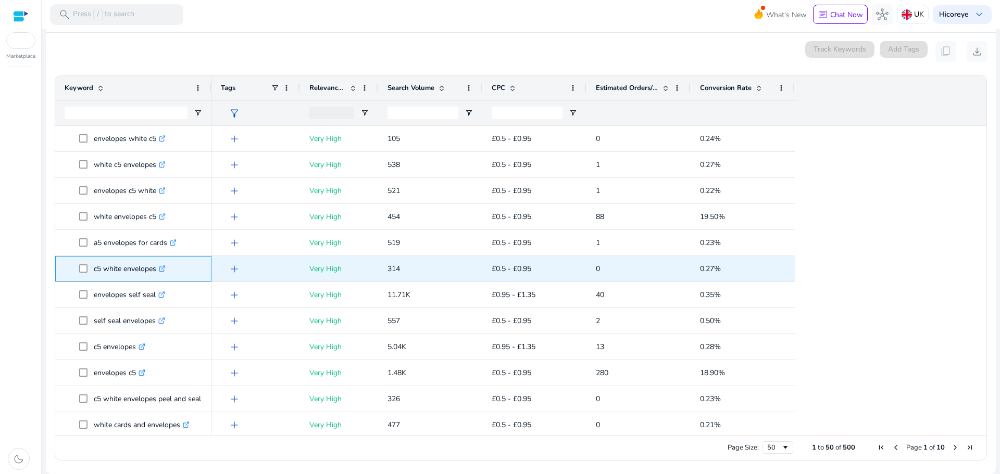
click at [97, 269] on p "c5 white envelopes .st0{fill:#2c8af8}" at bounding box center [130, 268] width 72 height 21
drag, startPoint x: 91, startPoint y: 270, endPoint x: 157, endPoint y: 272, distance: 66.7
click at [157, 272] on span "c5 white envelopes .st0{fill:#2c8af8}" at bounding box center [140, 268] width 123 height 21
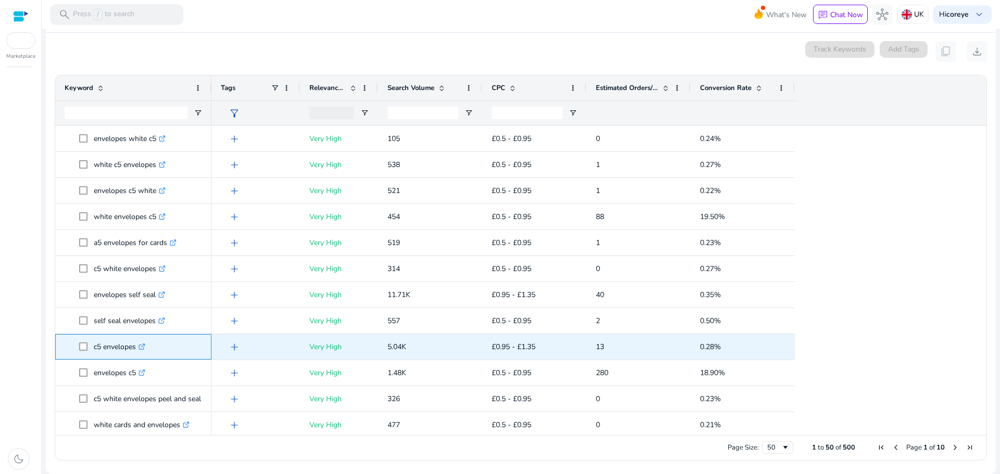
drag, startPoint x: 92, startPoint y: 346, endPoint x: 137, endPoint y: 346, distance: 44.8
click at [137, 346] on span "c5 envelopes .st0{fill:#2c8af8}" at bounding box center [140, 346] width 123 height 21
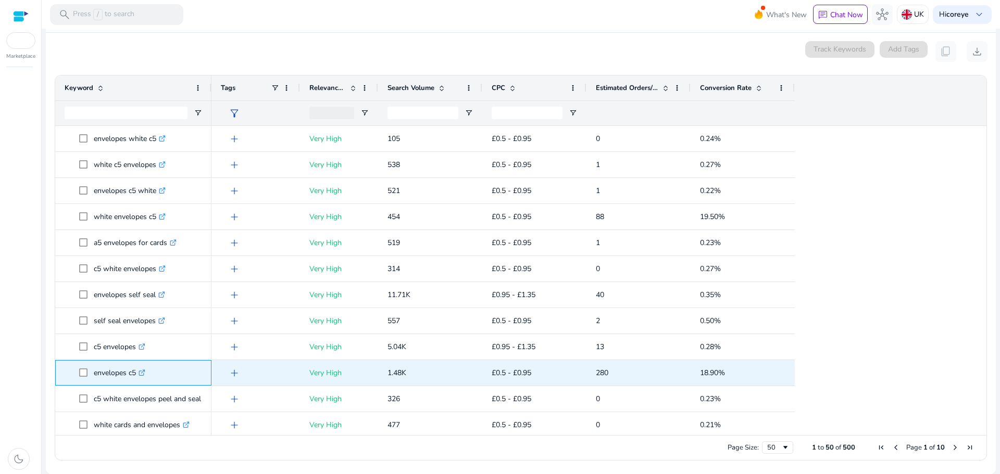
drag, startPoint x: 92, startPoint y: 375, endPoint x: 137, endPoint y: 374, distance: 45.3
click at [137, 374] on span "envelopes c5 .st0{fill:#2c8af8}" at bounding box center [140, 372] width 123 height 21
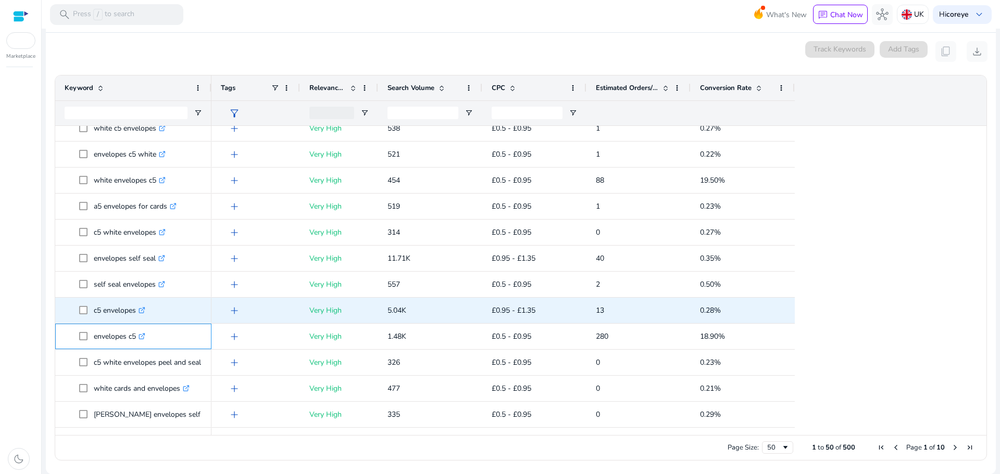
scroll to position [364, 0]
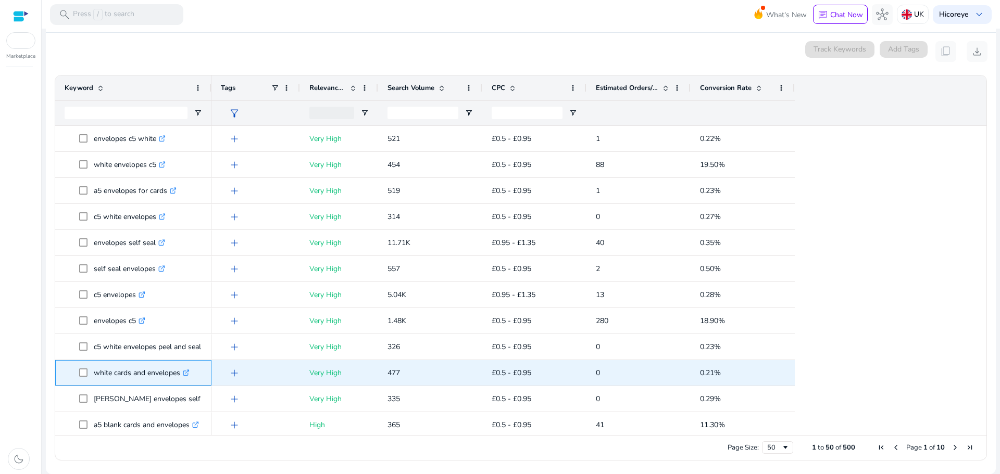
drag, startPoint x: 95, startPoint y: 374, endPoint x: 182, endPoint y: 374, distance: 87.5
click at [182, 374] on p "white cards and envelopes .st0{fill:#2c8af8}" at bounding box center [142, 372] width 96 height 21
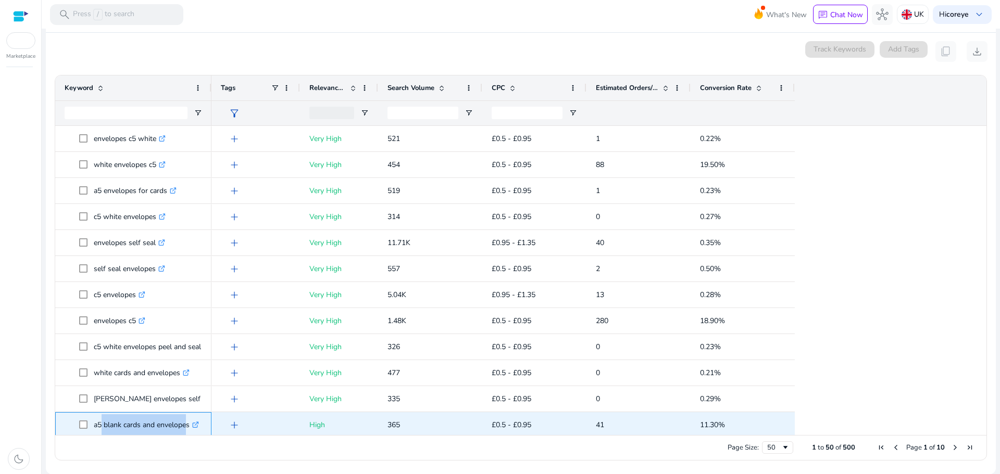
drag, startPoint x: 97, startPoint y: 424, endPoint x: 203, endPoint y: 384, distance: 112.8
click at [185, 423] on p "a5 blank cards and envelopes .st0{fill:#2c8af8}" at bounding box center [146, 424] width 105 height 21
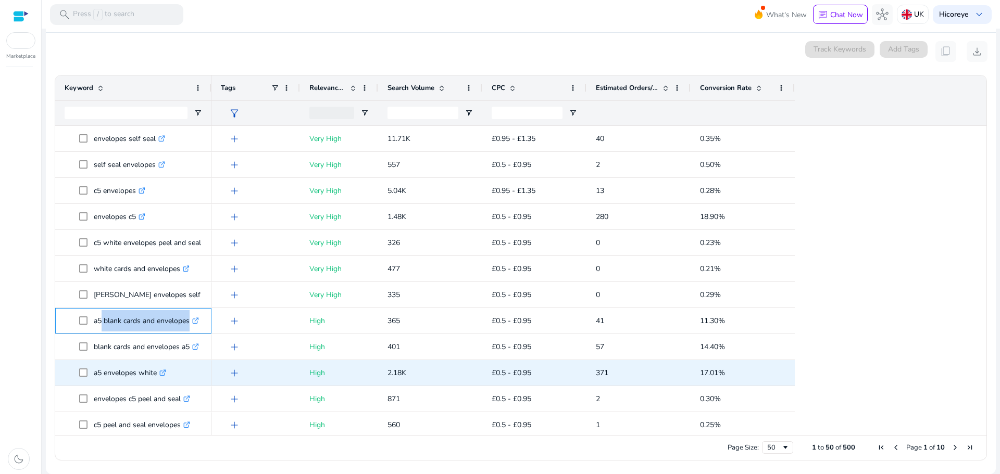
scroll to position [521, 0]
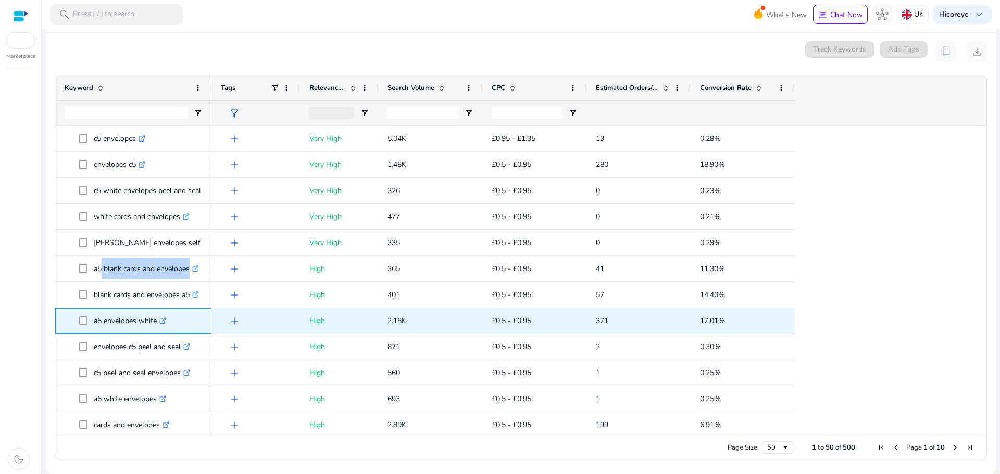
drag, startPoint x: 92, startPoint y: 320, endPoint x: 156, endPoint y: 327, distance: 64.4
click at [156, 327] on span "a5 envelopes white .st0{fill:#2c8af8}" at bounding box center [140, 320] width 123 height 21
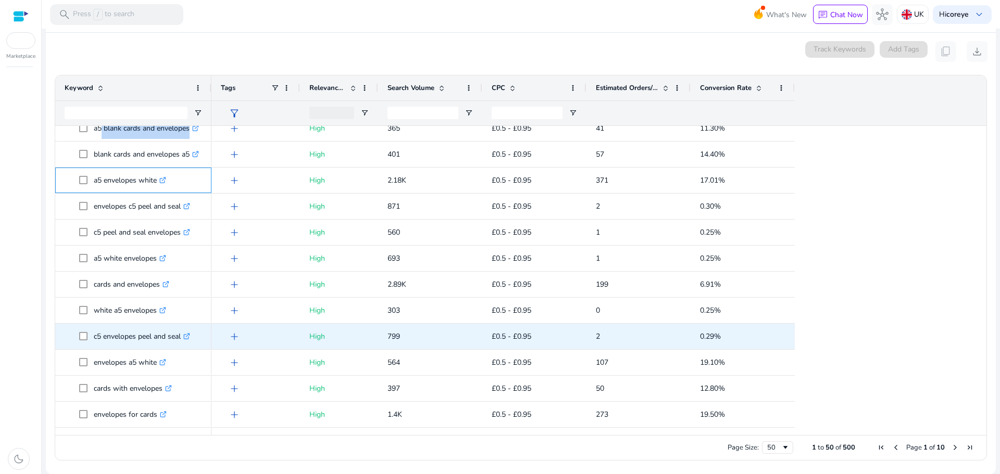
scroll to position [677, 0]
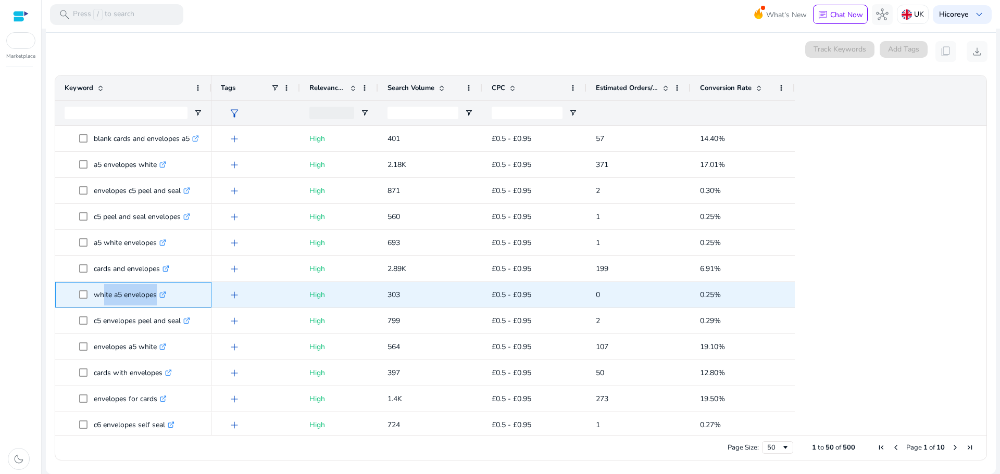
drag, startPoint x: 97, startPoint y: 299, endPoint x: 154, endPoint y: 297, distance: 56.8
click at [154, 297] on p "white a5 envelopes .st0{fill:#2c8af8}" at bounding box center [130, 294] width 72 height 21
drag, startPoint x: 95, startPoint y: 297, endPoint x: 158, endPoint y: 300, distance: 63.1
click at [158, 300] on p "white a5 envelopes .st0{fill:#2c8af8}" at bounding box center [130, 294] width 72 height 21
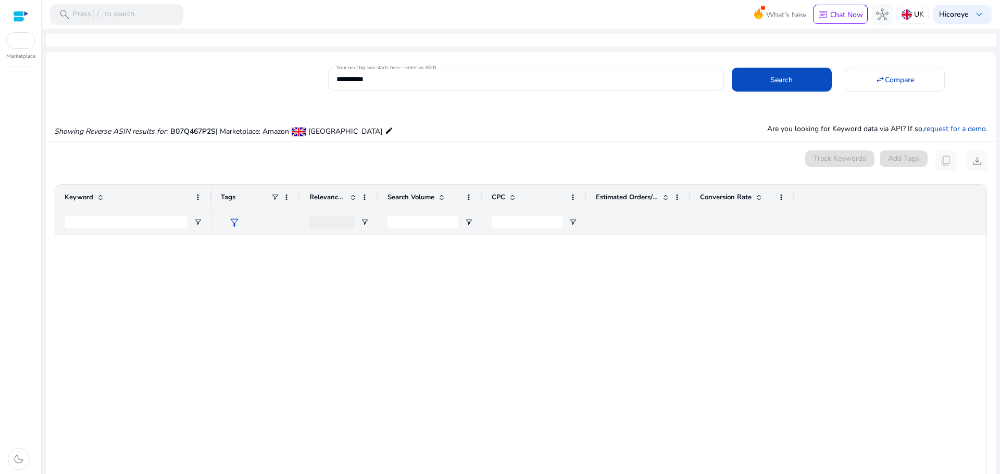
scroll to position [677, 0]
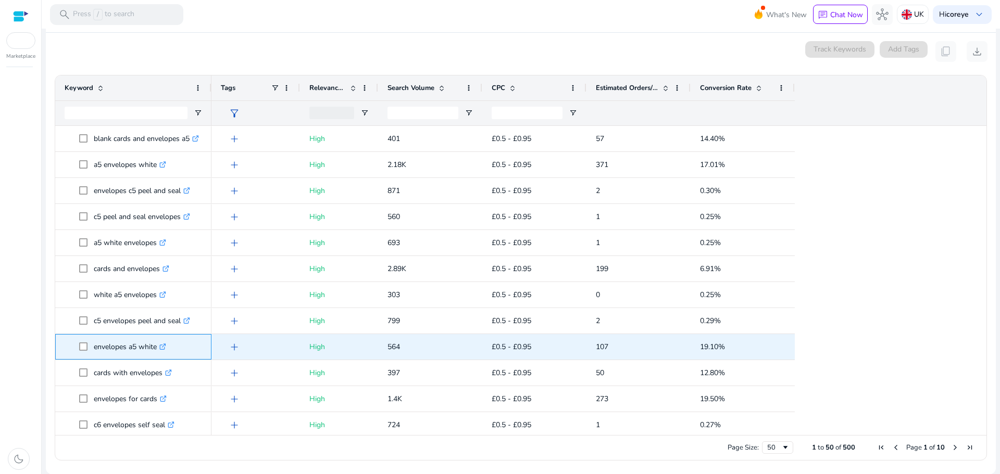
drag, startPoint x: 94, startPoint y: 348, endPoint x: 158, endPoint y: 348, distance: 63.5
click at [158, 348] on p "envelopes a5 white .st0{fill:#2c8af8}" at bounding box center [130, 346] width 72 height 21
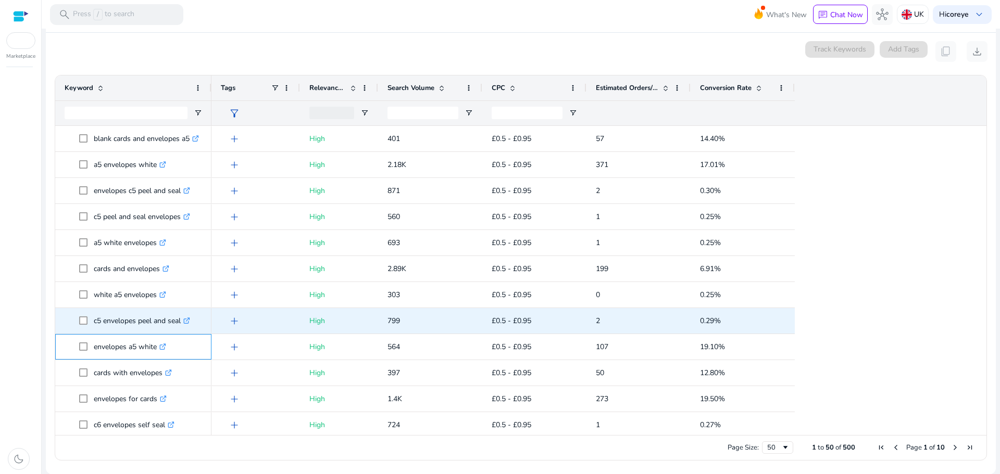
copy p "envelopes a5 white"
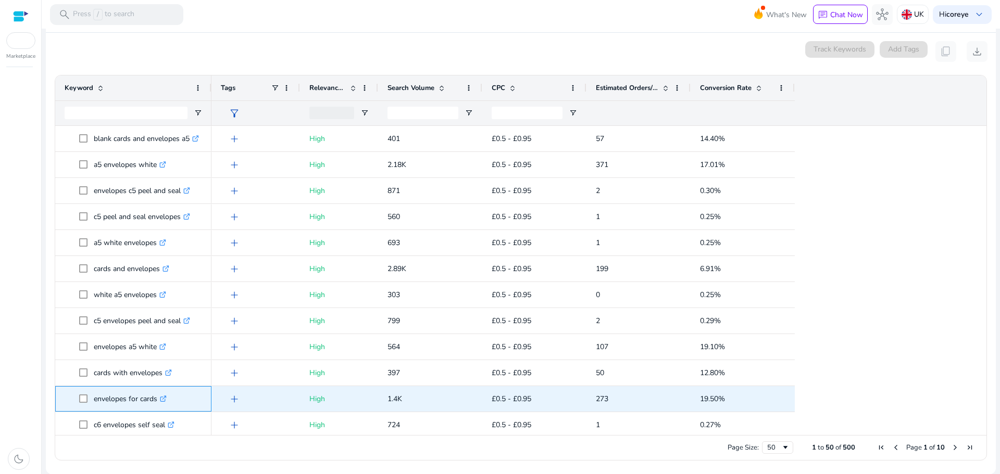
drag, startPoint x: 95, startPoint y: 393, endPoint x: 158, endPoint y: 398, distance: 63.2
click at [158, 398] on p "envelopes for cards .st0{fill:#2c8af8}" at bounding box center [130, 398] width 73 height 21
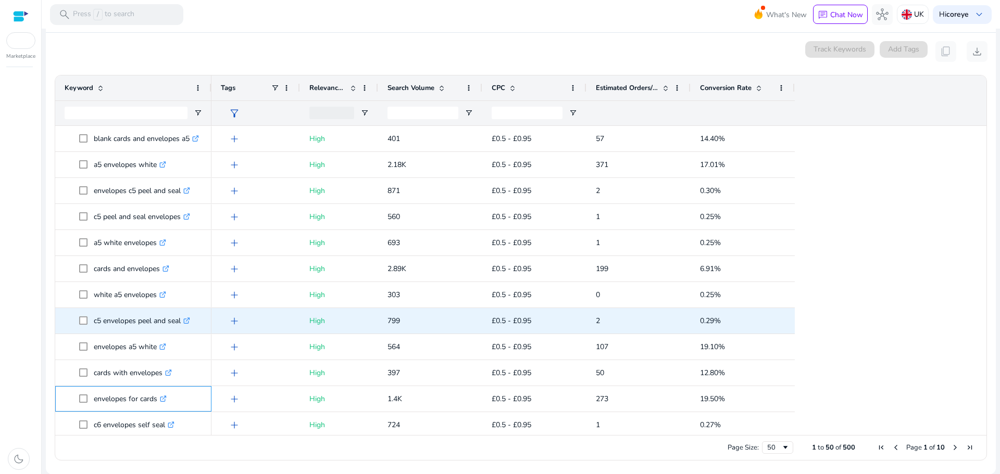
copy p "envelopes for cards"
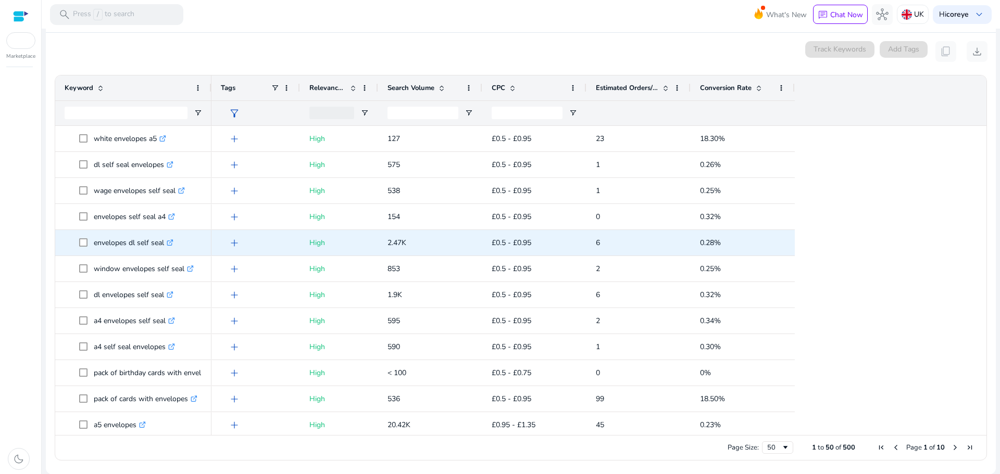
scroll to position [992, 0]
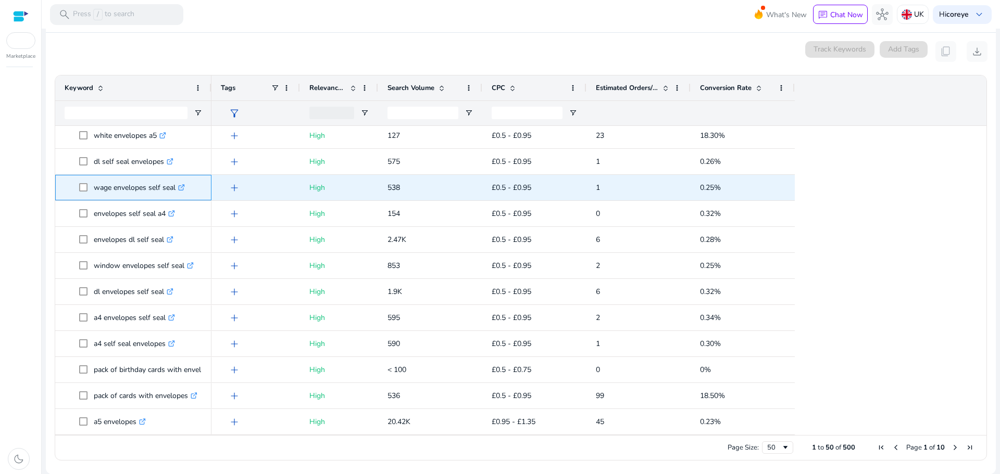
drag, startPoint x: 94, startPoint y: 189, endPoint x: 175, endPoint y: 193, distance: 81.8
click at [175, 193] on p "wage envelopes self seal .st0{fill:#2c8af8}" at bounding box center [139, 187] width 91 height 21
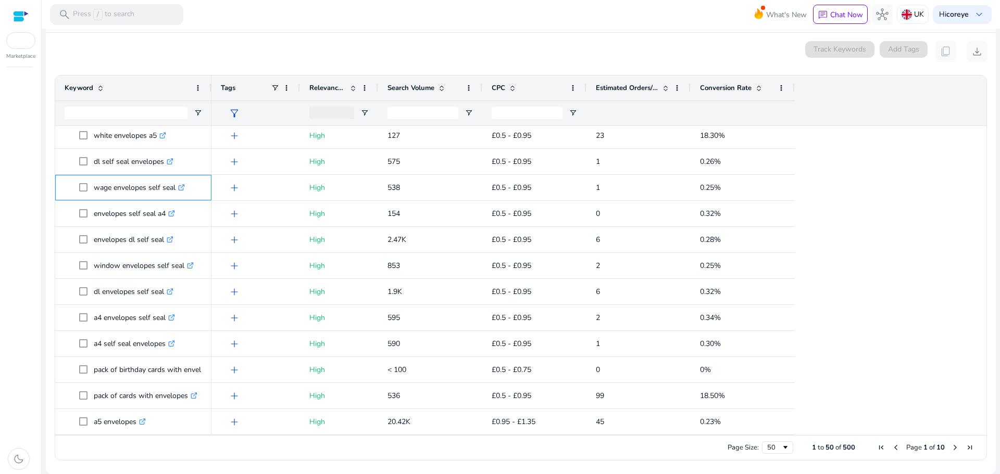
copy p "wage envelopes self seal"
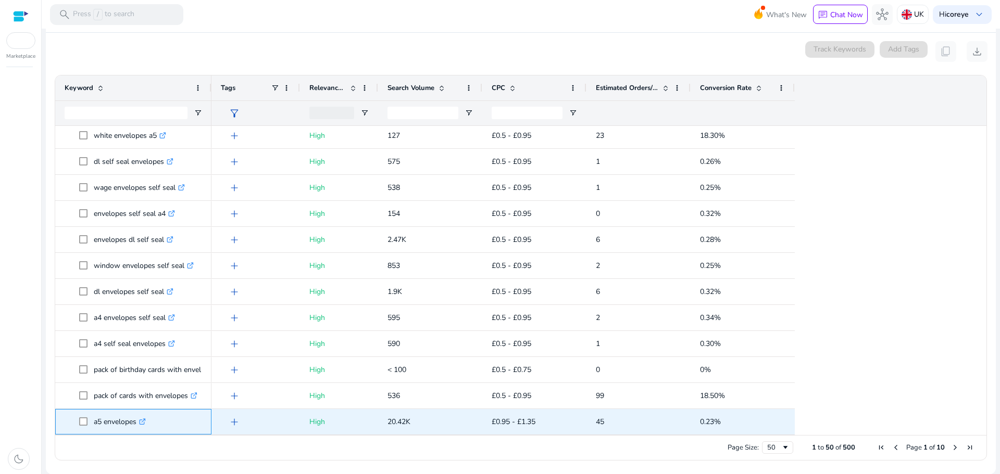
drag, startPoint x: 92, startPoint y: 422, endPoint x: 138, endPoint y: 424, distance: 46.4
click at [138, 424] on span "a5 envelopes .st0{fill:#2c8af8}" at bounding box center [140, 421] width 123 height 21
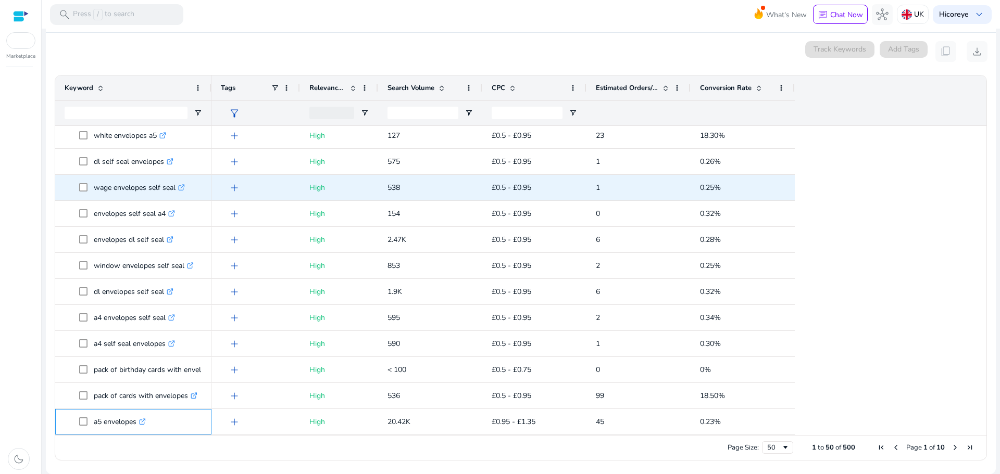
copy span "a5 envelopes"
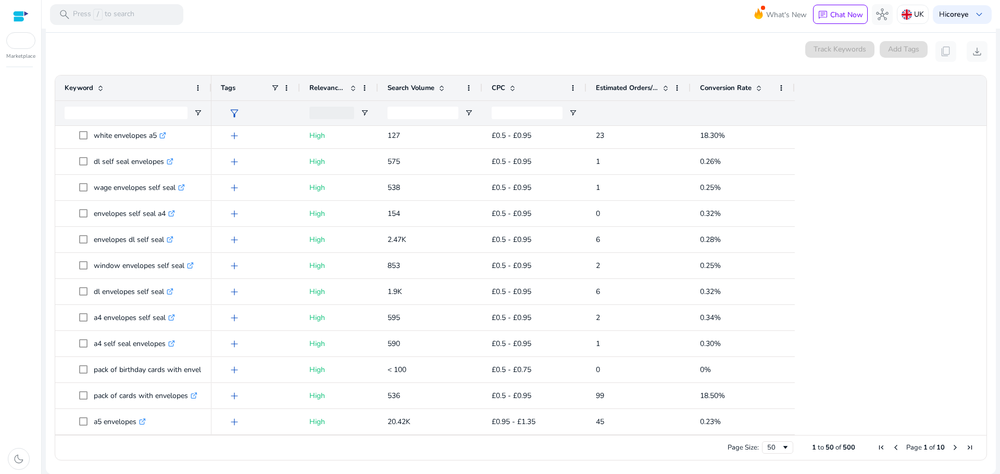
click at [952, 447] on span "Next Page" at bounding box center [955, 448] width 8 height 8
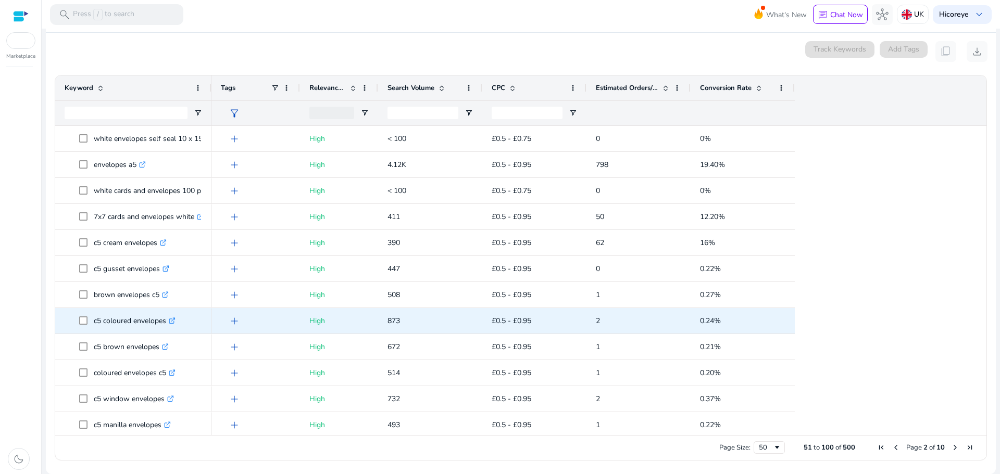
scroll to position [0, 0]
